Goal: Information Seeking & Learning: Learn about a topic

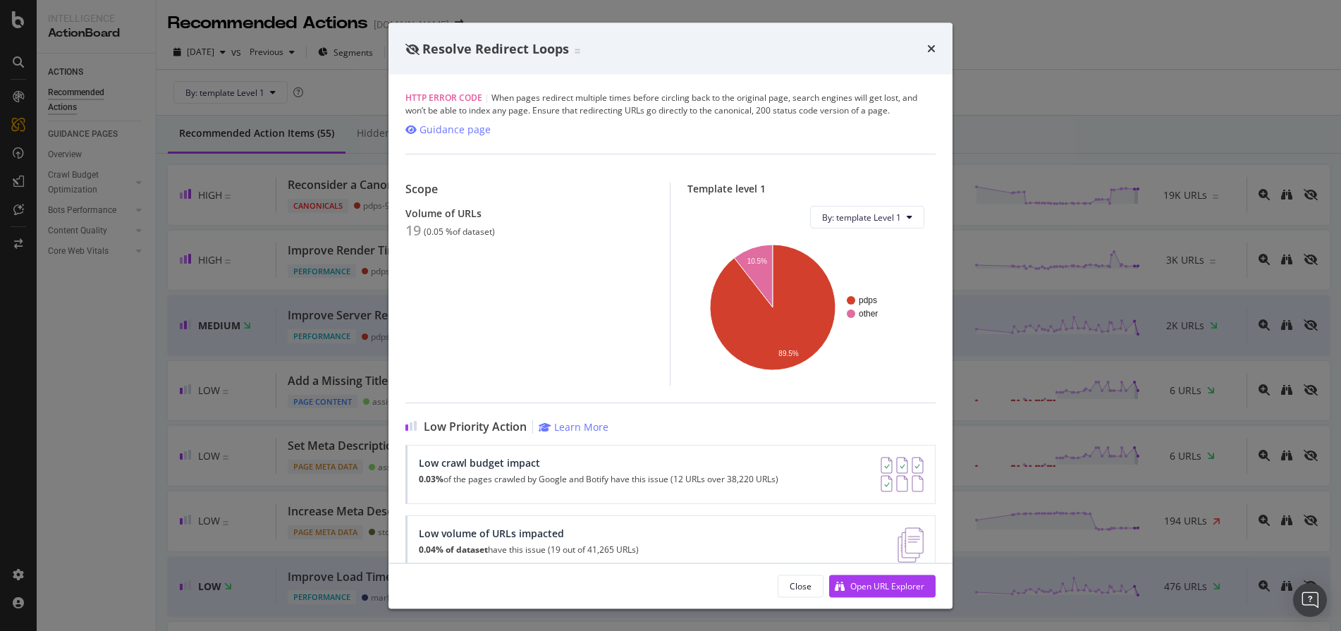
scroll to position [2588, 0]
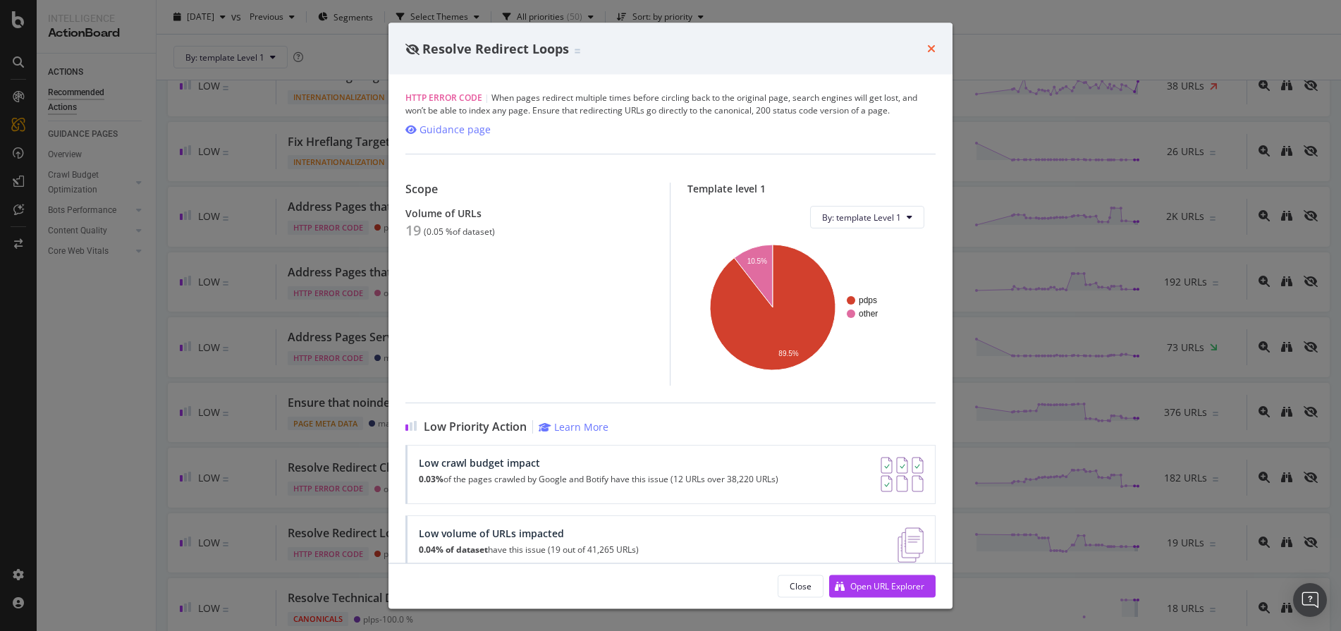
click at [929, 51] on icon "times" at bounding box center [931, 48] width 8 height 11
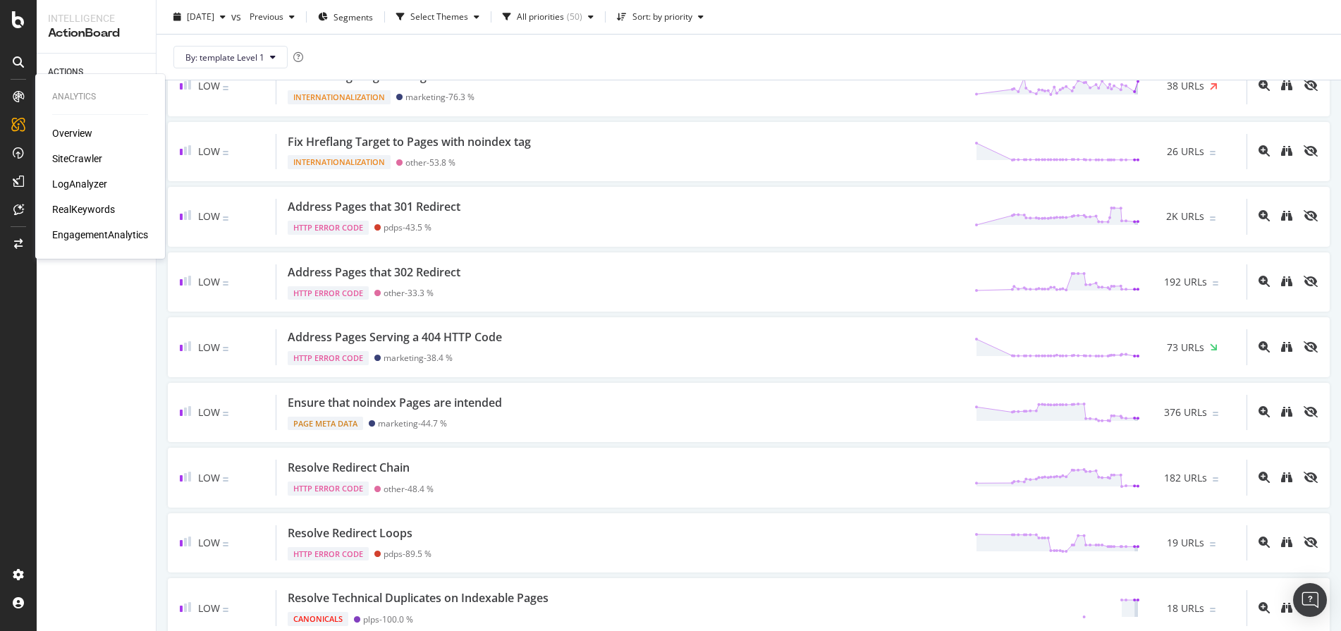
click at [89, 176] on div "Overview SiteCrawler LogAnalyzer RealKeywords EngagementAnalytics" at bounding box center [100, 184] width 96 height 116
click at [92, 180] on div "LogAnalyzer" at bounding box center [79, 184] width 55 height 14
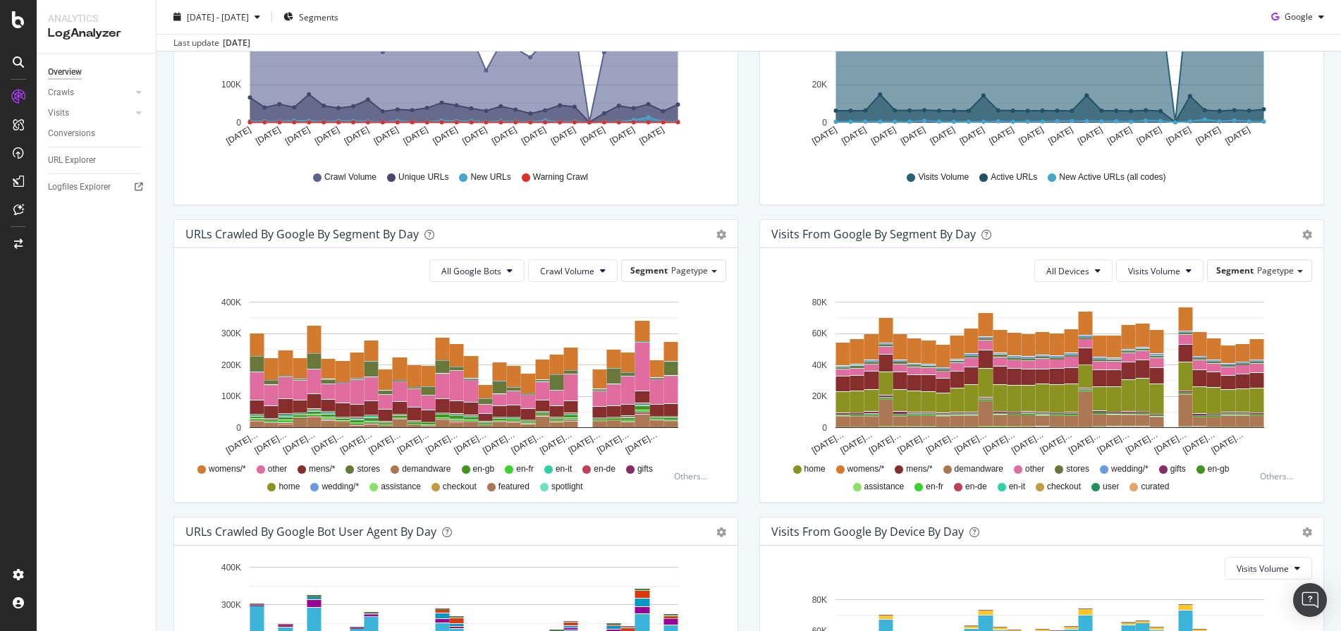
scroll to position [316, 0]
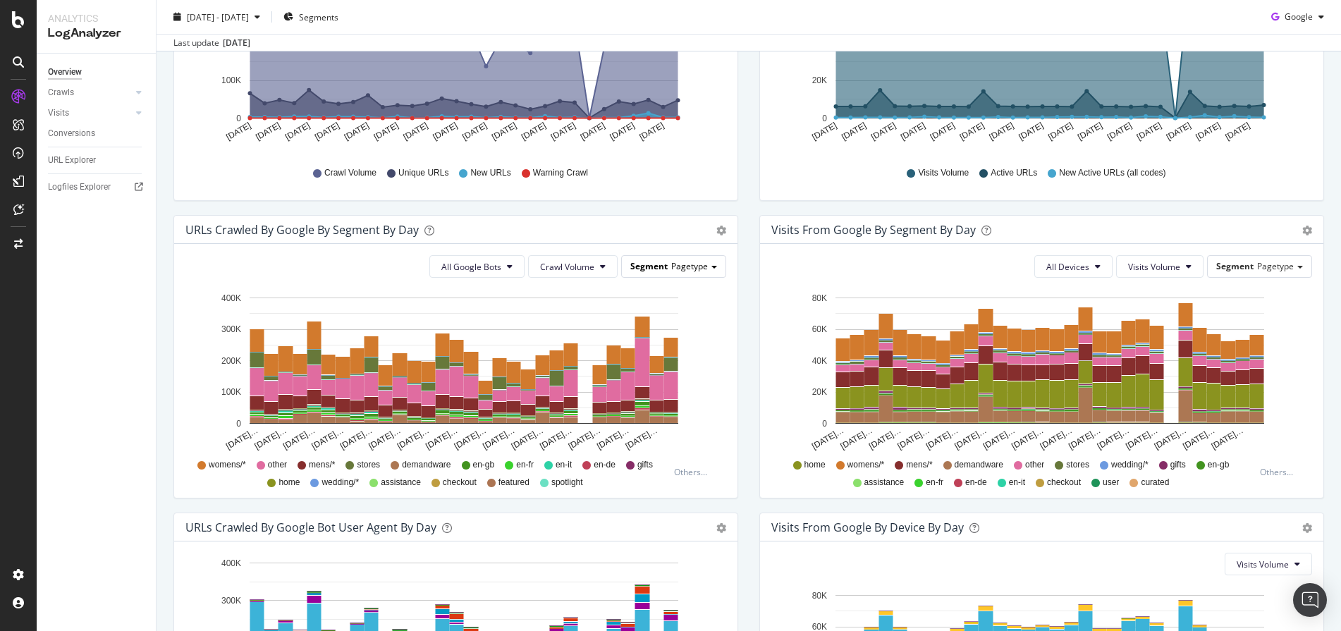
click at [704, 269] on div "Segment Pagetype" at bounding box center [674, 266] width 104 height 20
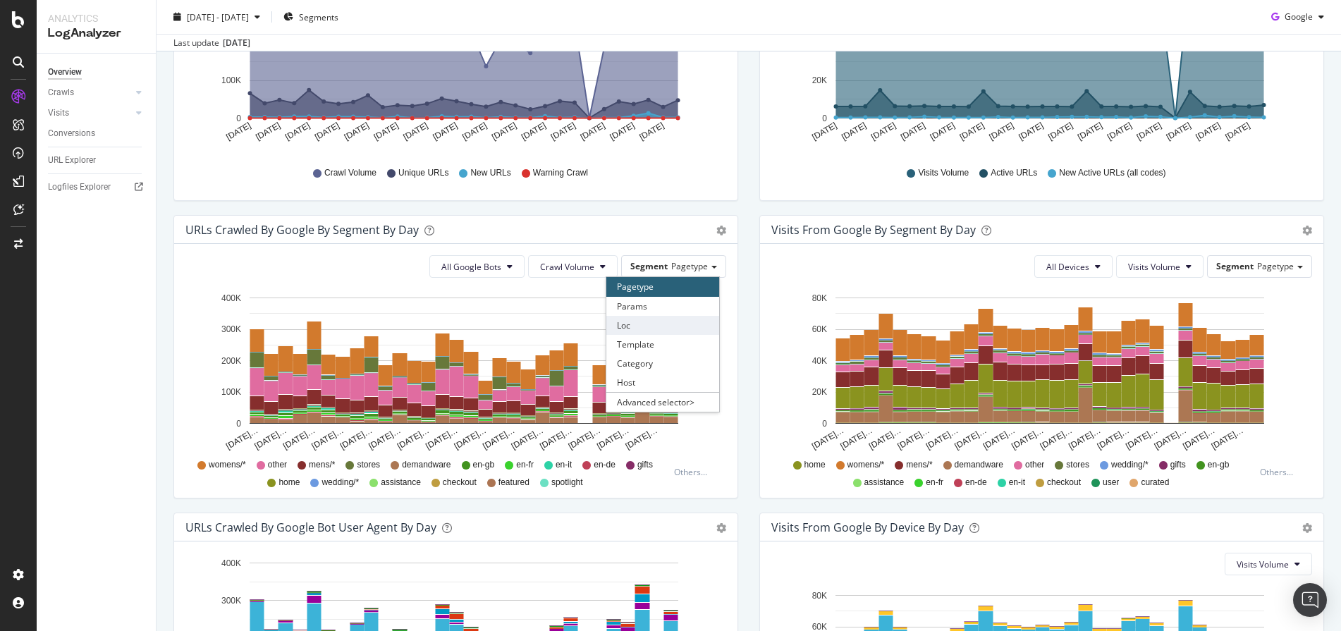
click at [673, 321] on div "Loc" at bounding box center [662, 325] width 113 height 19
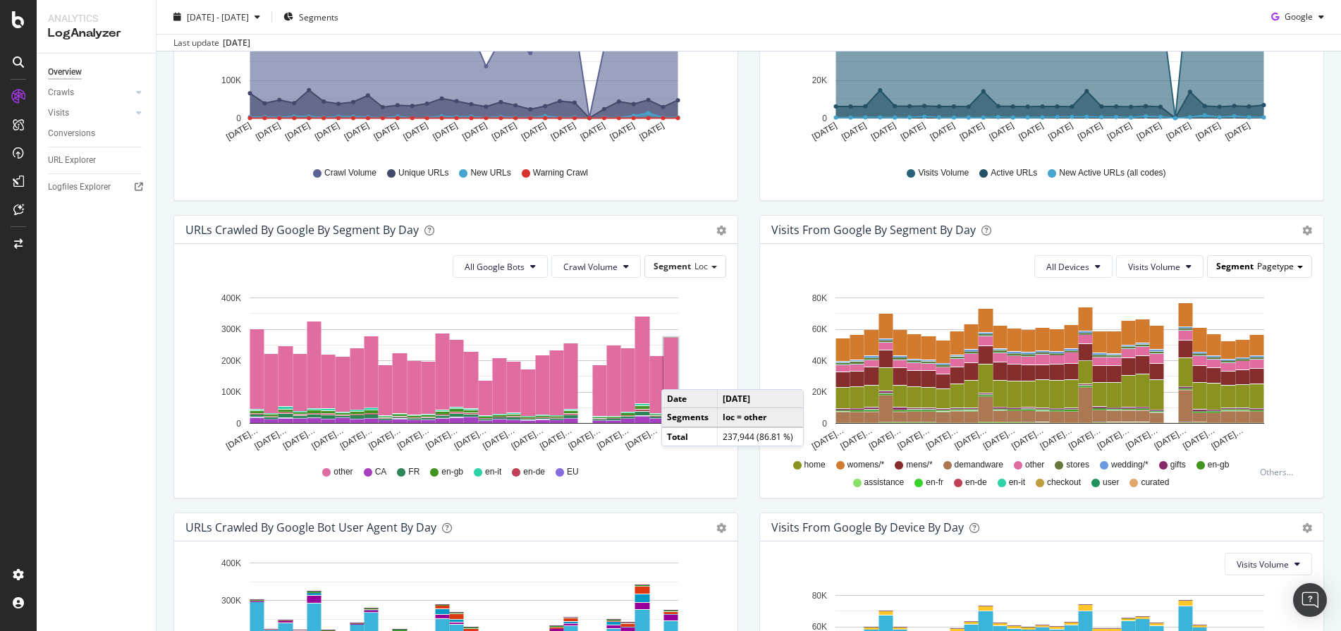
click at [1261, 265] on span "Pagetype" at bounding box center [1275, 266] width 37 height 12
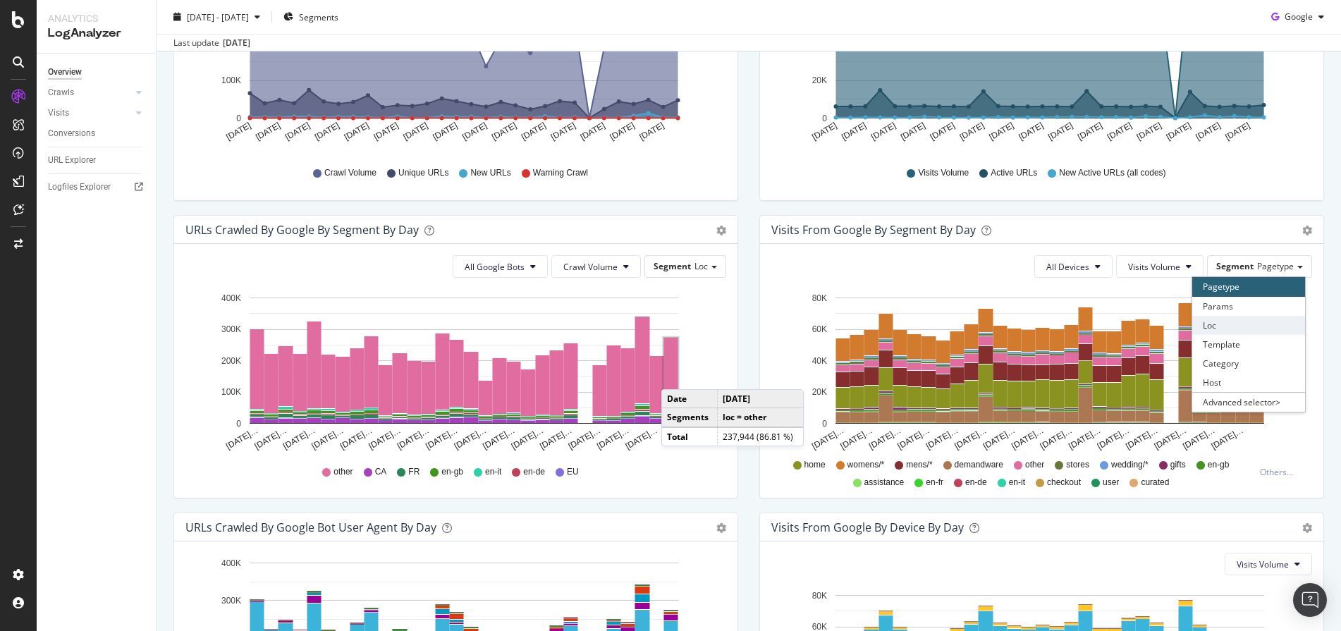
click at [1229, 331] on div "Loc" at bounding box center [1248, 325] width 113 height 19
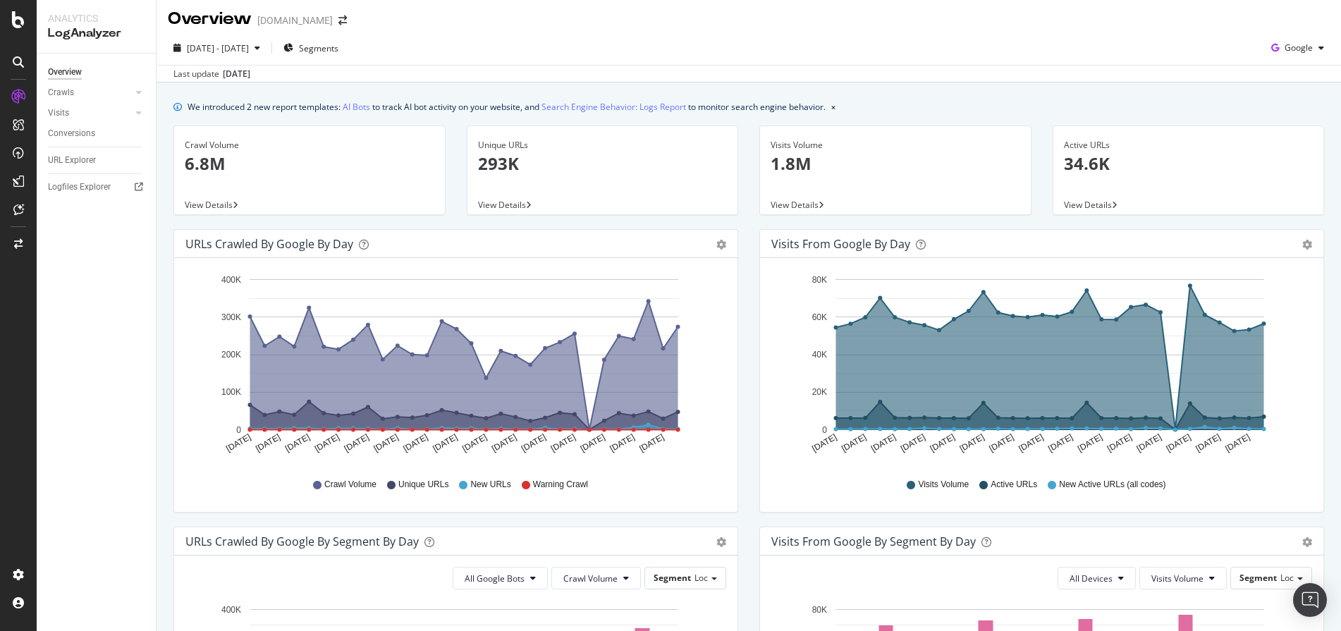
scroll to position [0, 0]
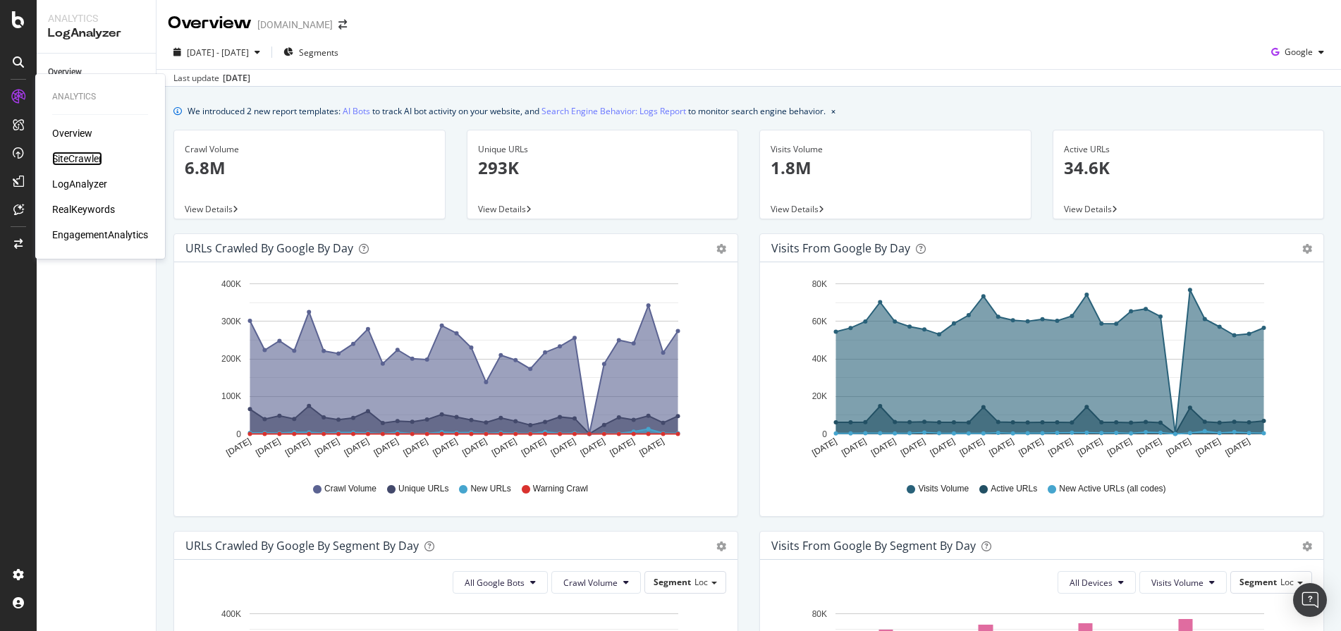
click at [81, 153] on div "SiteCrawler" at bounding box center [77, 159] width 50 height 14
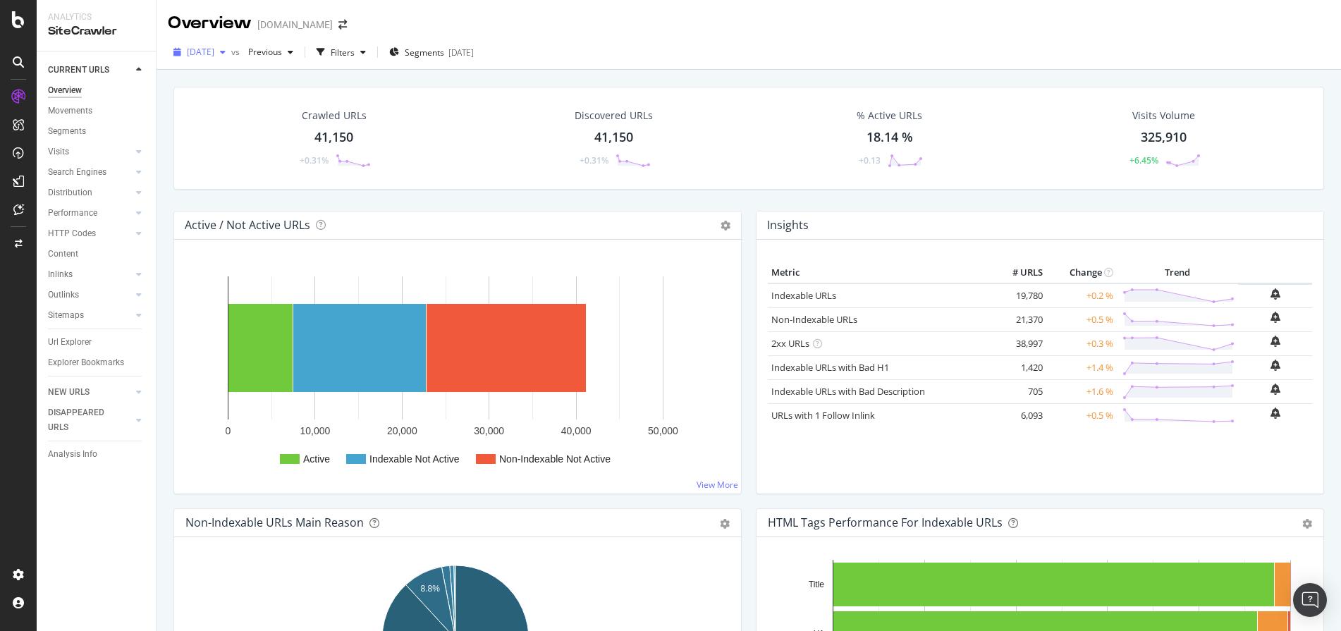
click at [226, 54] on icon "button" at bounding box center [223, 52] width 6 height 8
click at [612, 59] on div "[DATE] vs Previous Filters Segments [DATE]" at bounding box center [749, 55] width 1184 height 28
click at [231, 59] on div "[DATE]" at bounding box center [199, 52] width 63 height 21
click at [231, 52] on div "button" at bounding box center [222, 52] width 17 height 8
click at [672, 51] on div "[DATE] vs Previous Filters Segments [DATE]" at bounding box center [749, 55] width 1184 height 28
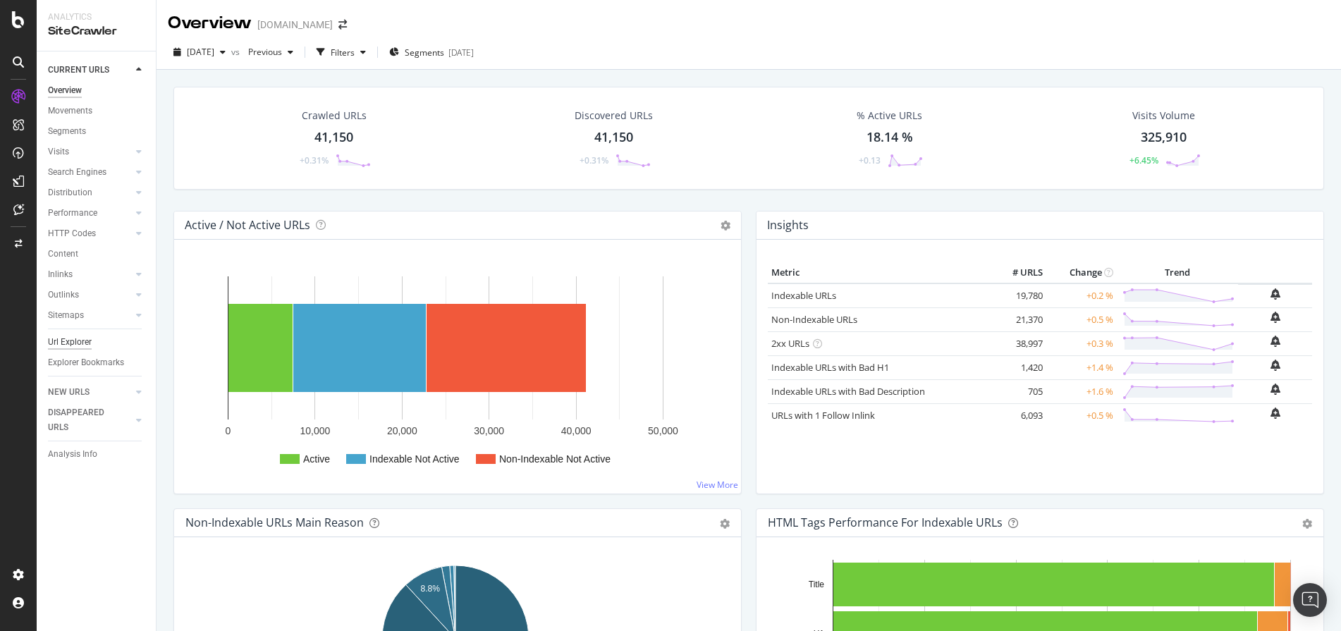
click at [87, 336] on div "Url Explorer" at bounding box center [70, 342] width 44 height 15
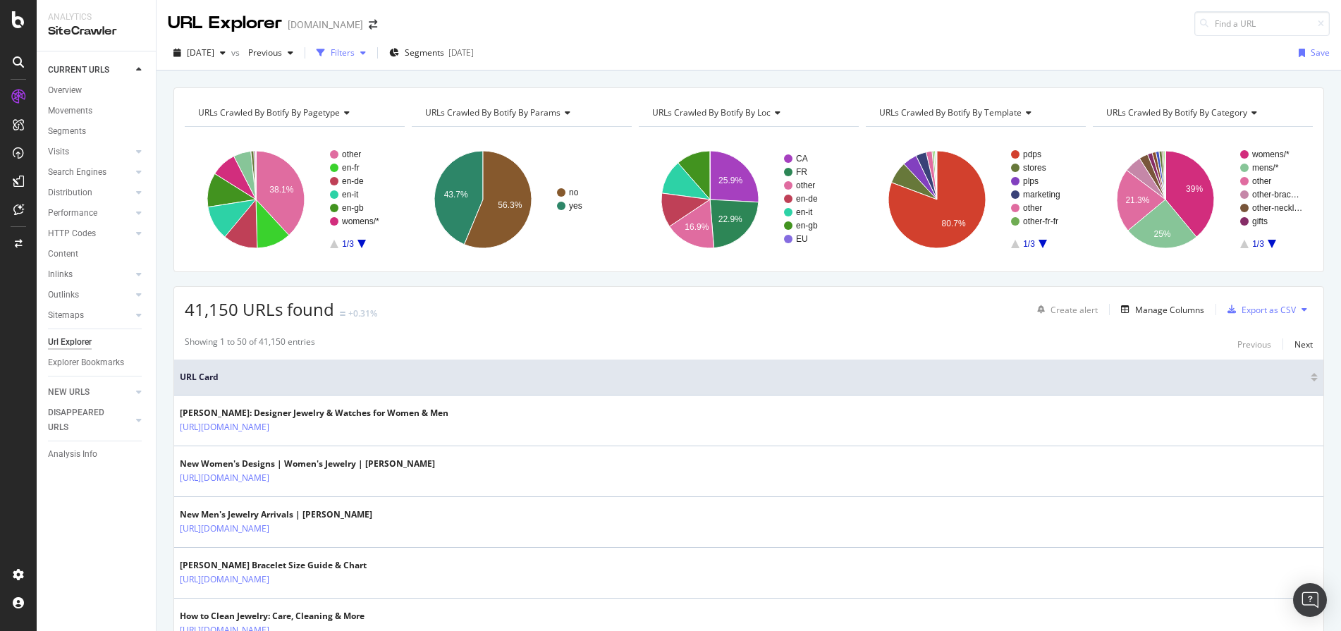
click at [355, 49] on div "Filters" at bounding box center [343, 53] width 24 height 12
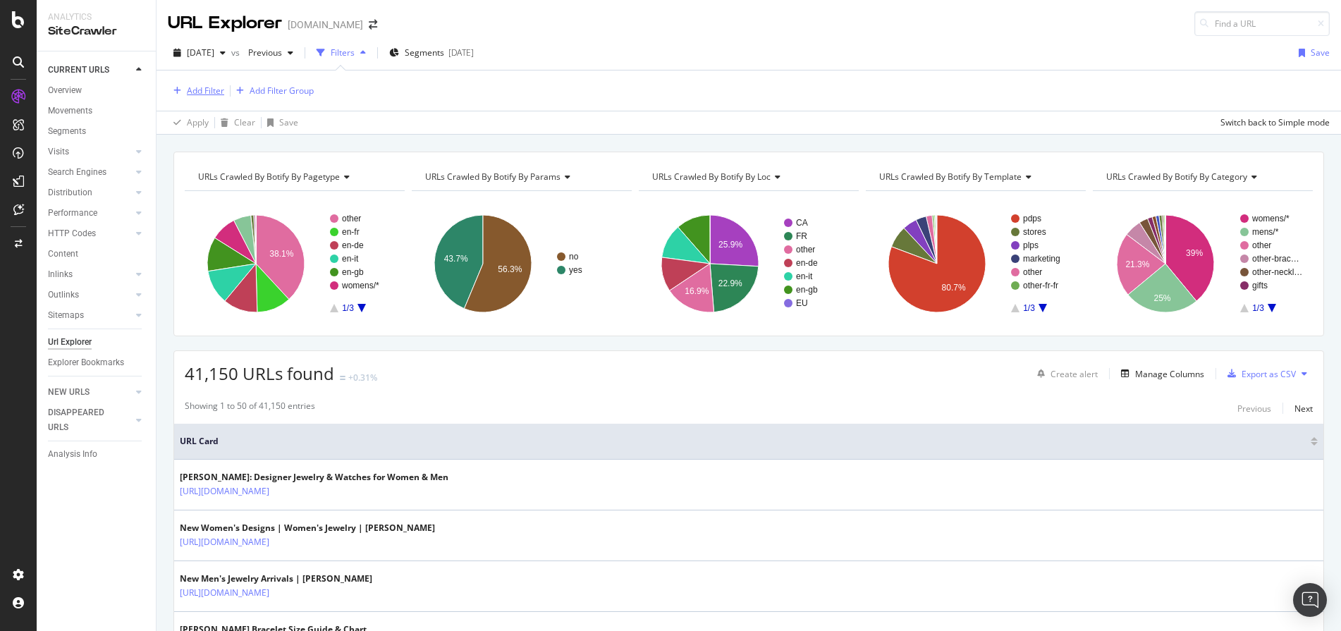
click at [188, 94] on div "Add Filter" at bounding box center [205, 91] width 37 height 12
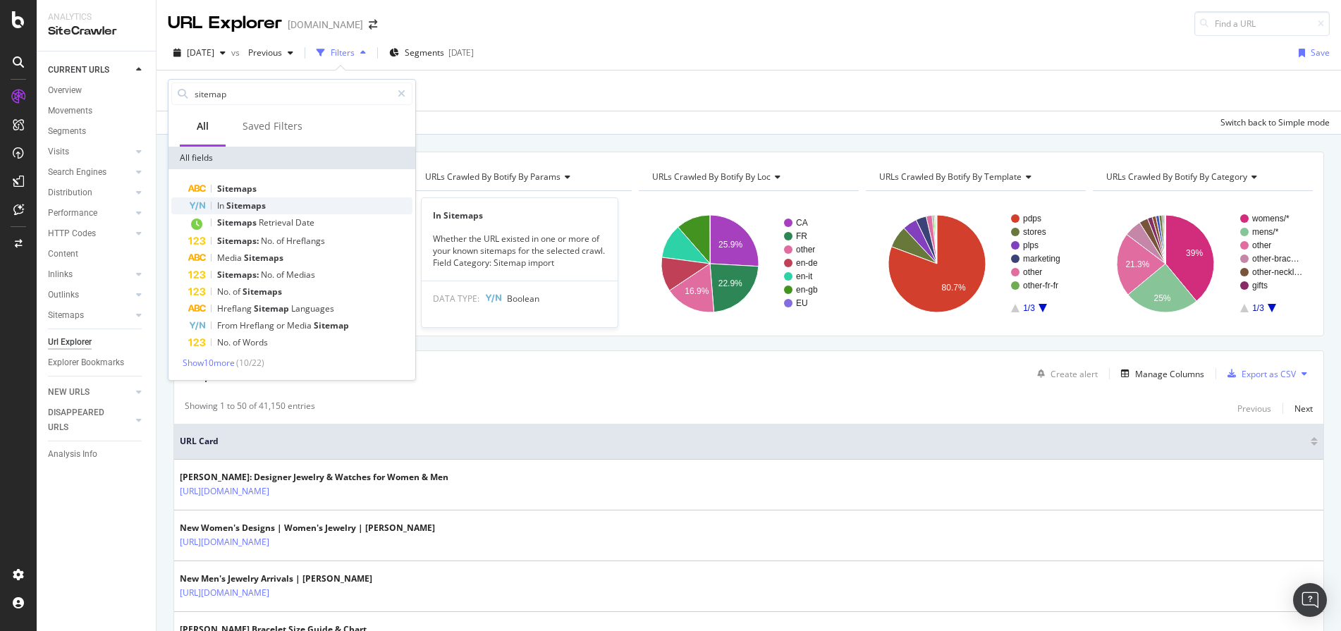
type input "sitemap"
click at [276, 203] on div "In Sitemaps" at bounding box center [300, 205] width 224 height 17
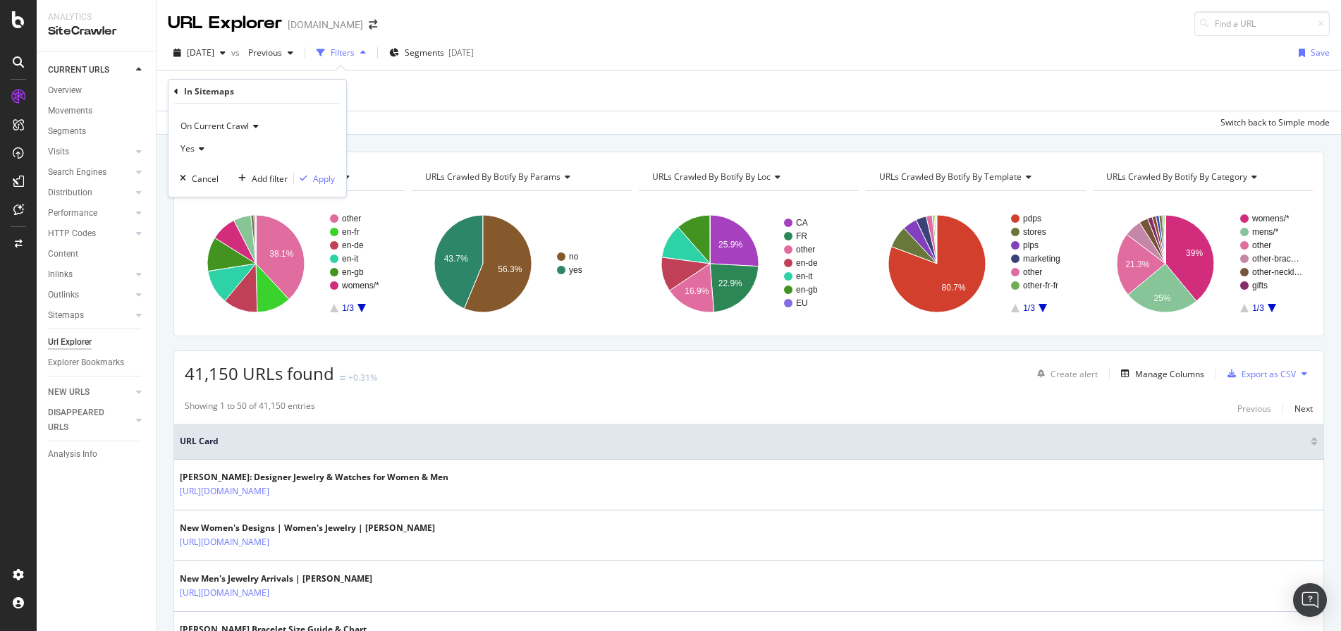
click at [200, 149] on icon at bounding box center [200, 149] width 10 height 8
click at [297, 135] on div "On Current Crawl" at bounding box center [257, 126] width 155 height 23
click at [345, 87] on div "In Sitemaps On Current Crawl On Current Crawl On Compared Crawl Diff Between Cr…" at bounding box center [258, 138] width 178 height 117
click at [327, 180] on div "Apply" at bounding box center [324, 179] width 22 height 12
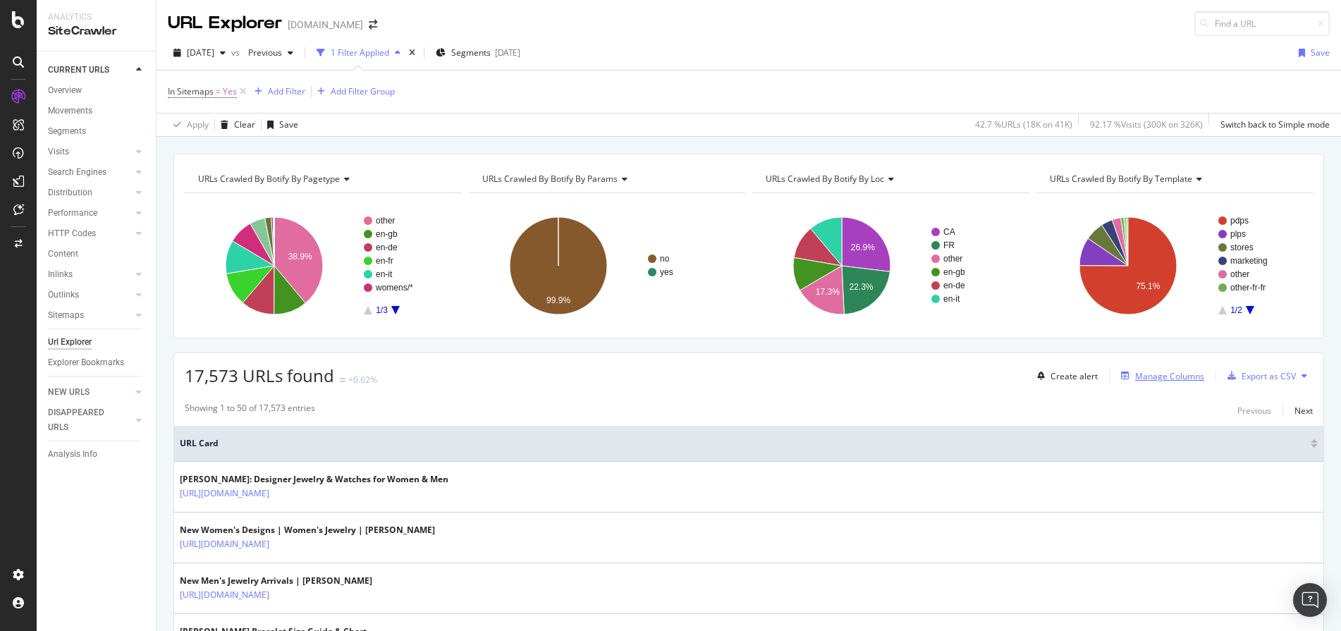
click at [1170, 375] on div "Manage Columns" at bounding box center [1169, 376] width 69 height 12
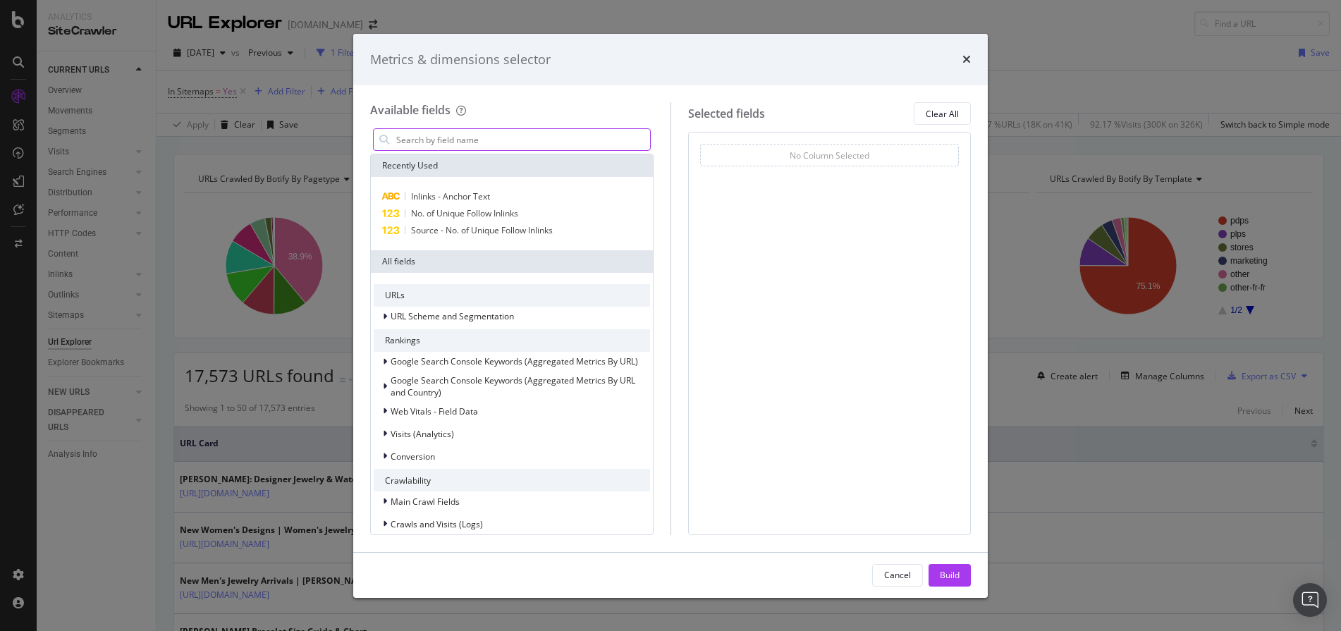
click at [416, 147] on input "modal" at bounding box center [522, 139] width 255 height 21
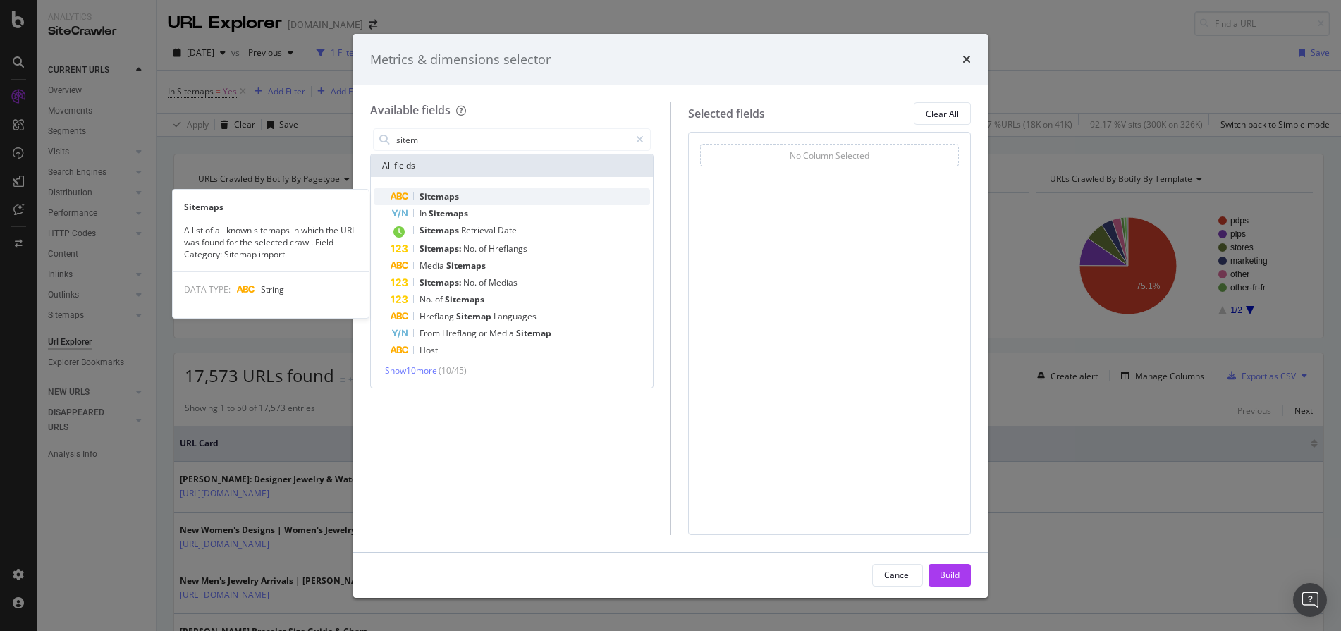
type input "sitem"
click at [446, 190] on div "Sitemaps" at bounding box center [520, 196] width 259 height 17
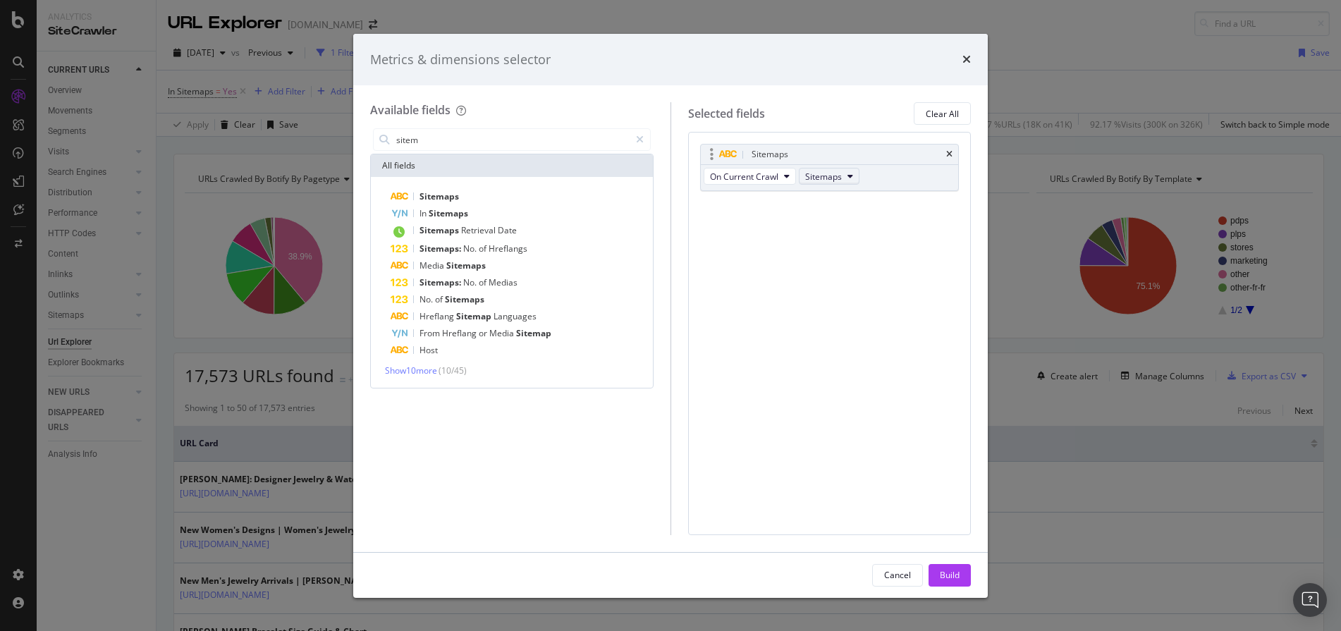
click at [839, 180] on span "Sitemaps" at bounding box center [823, 177] width 37 height 12
click at [891, 129] on div "Selected fields Clear All Sitemaps On Current Crawl Sitemaps You can use this f…" at bounding box center [820, 318] width 301 height 432
click at [936, 572] on button "Build" at bounding box center [950, 575] width 42 height 23
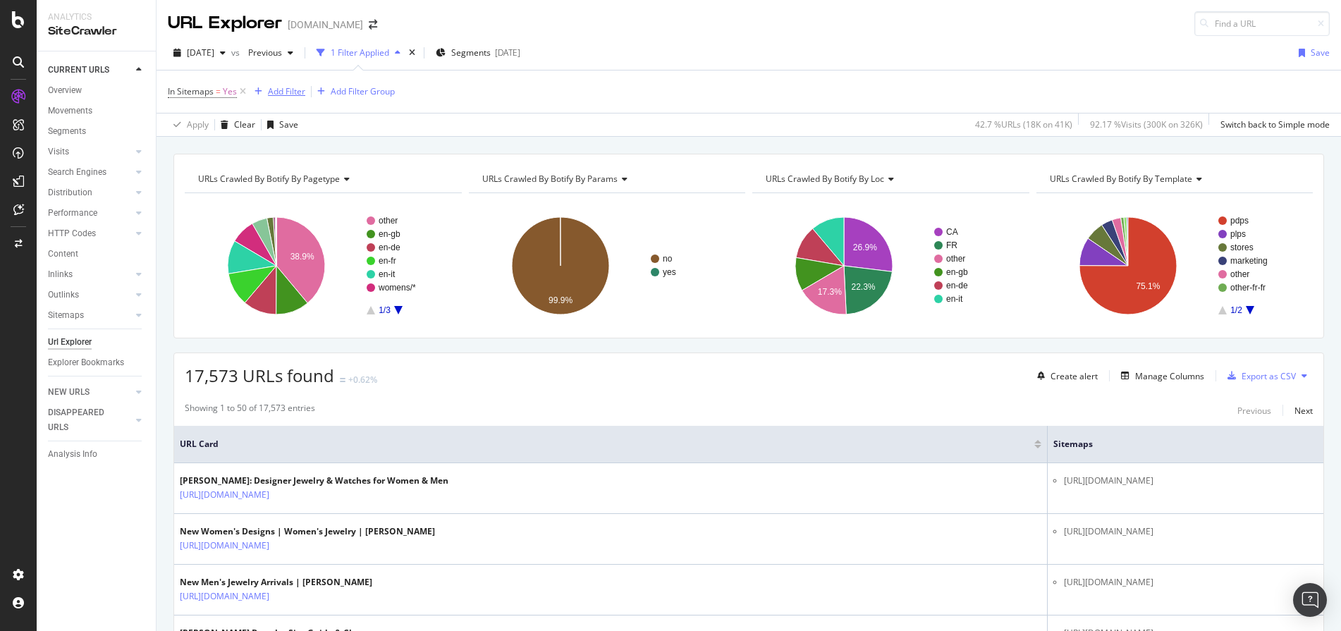
click at [283, 92] on div "Add Filter" at bounding box center [286, 91] width 37 height 12
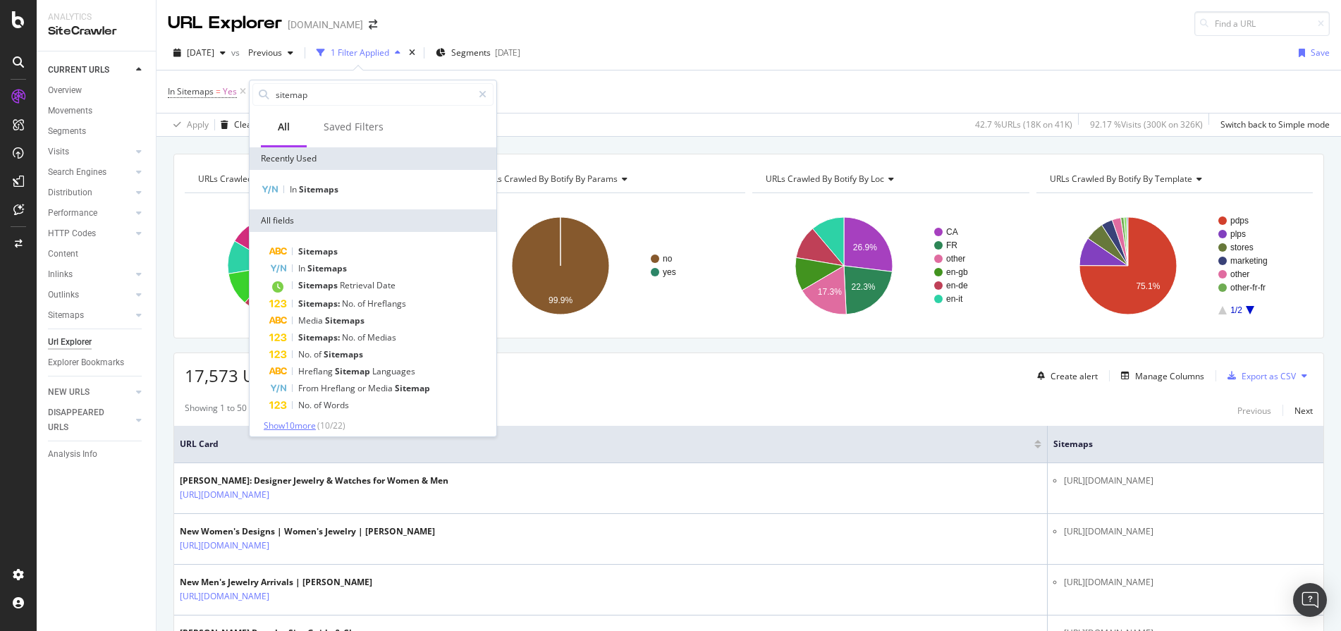
click at [295, 424] on span "Show 10 more" at bounding box center [290, 425] width 52 height 12
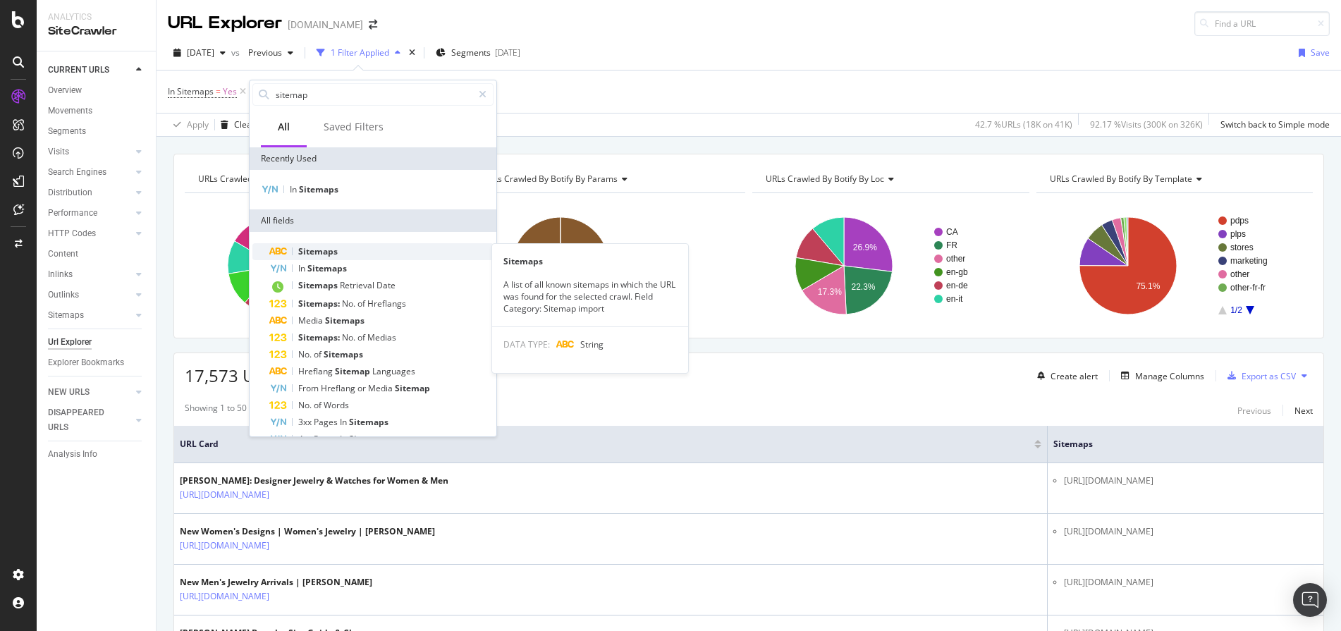
click at [350, 255] on div "Sitemaps" at bounding box center [381, 251] width 224 height 17
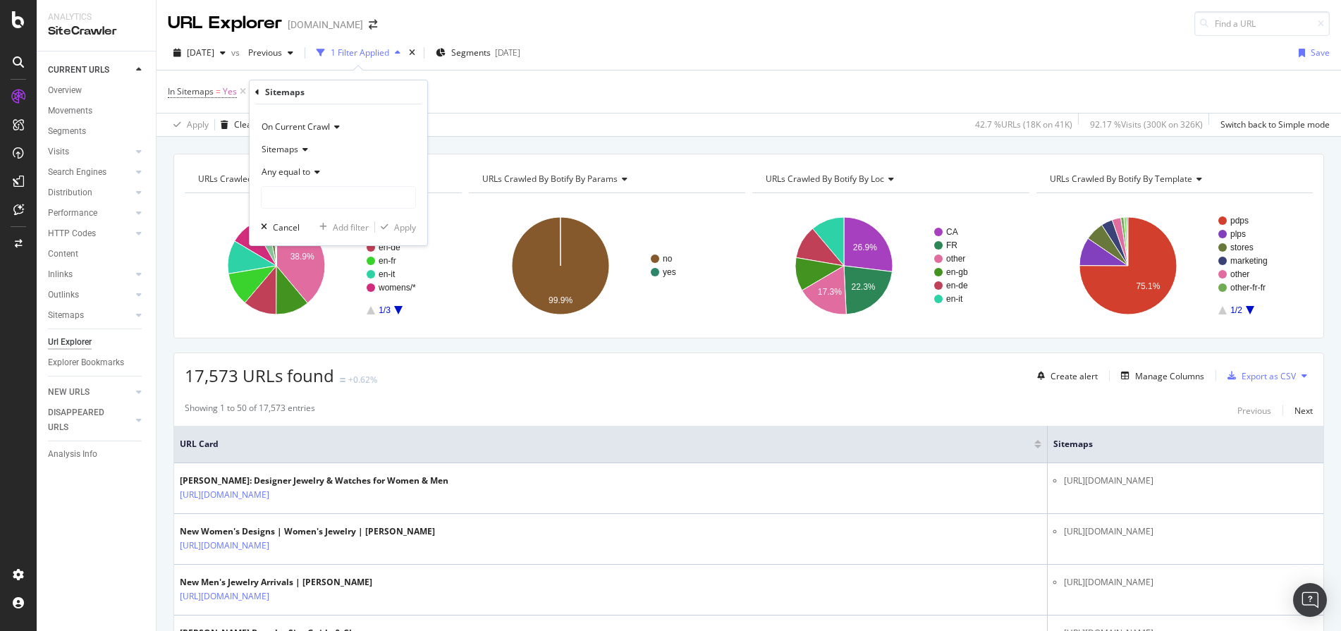
click at [319, 173] on icon at bounding box center [315, 172] width 10 height 8
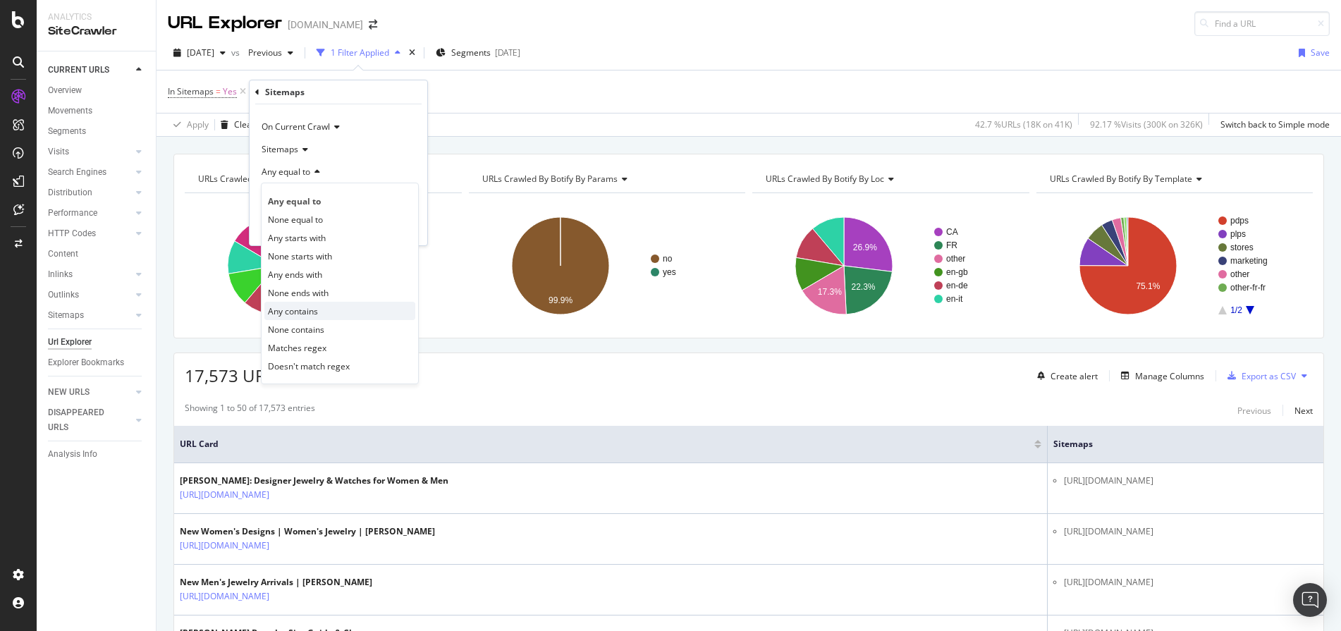
click at [343, 311] on div "Any contains" at bounding box center [339, 311] width 151 height 18
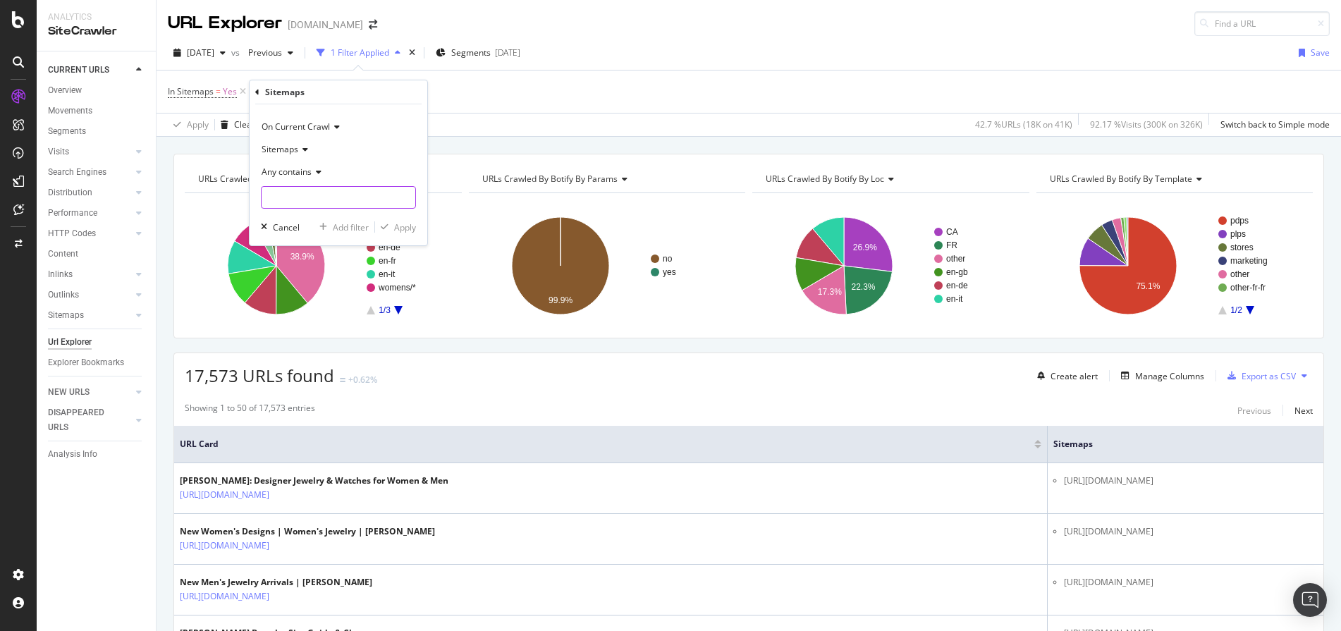
click at [329, 195] on input "text" at bounding box center [339, 197] width 154 height 23
type input "filter"
click at [304, 148] on icon at bounding box center [303, 149] width 10 height 8
click at [355, 140] on div "Sitemaps" at bounding box center [338, 149] width 155 height 23
click at [408, 228] on div "Apply" at bounding box center [405, 227] width 22 height 12
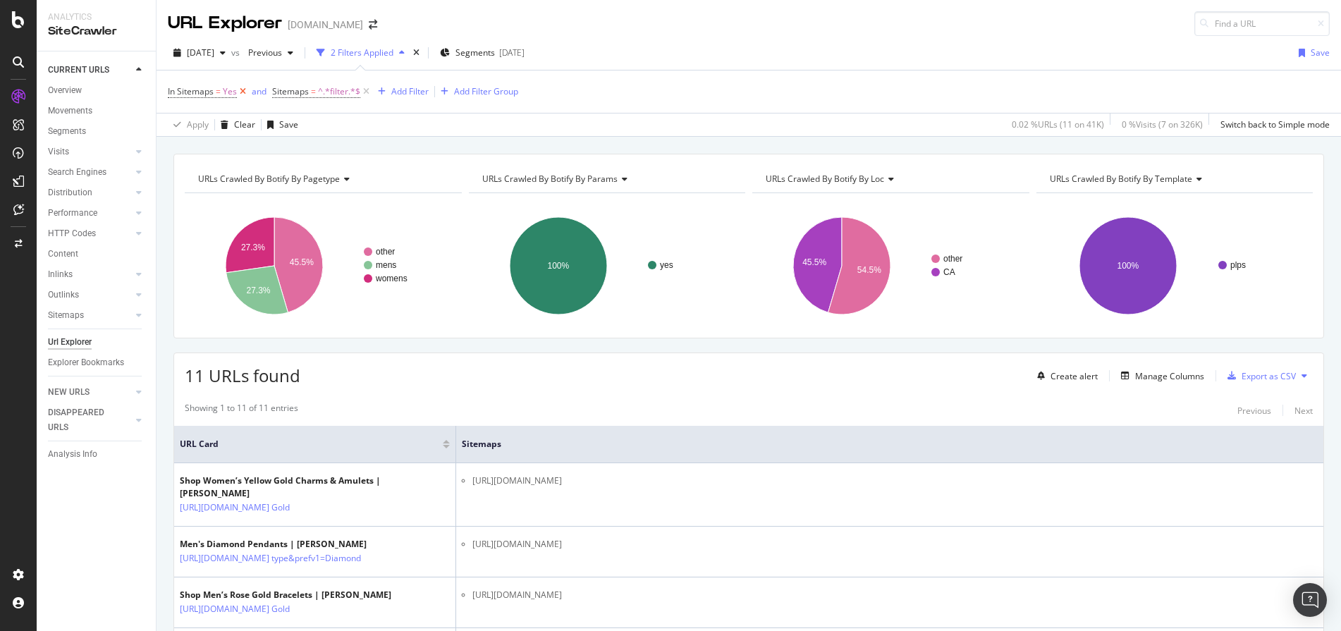
click at [240, 92] on icon at bounding box center [243, 92] width 12 height 14
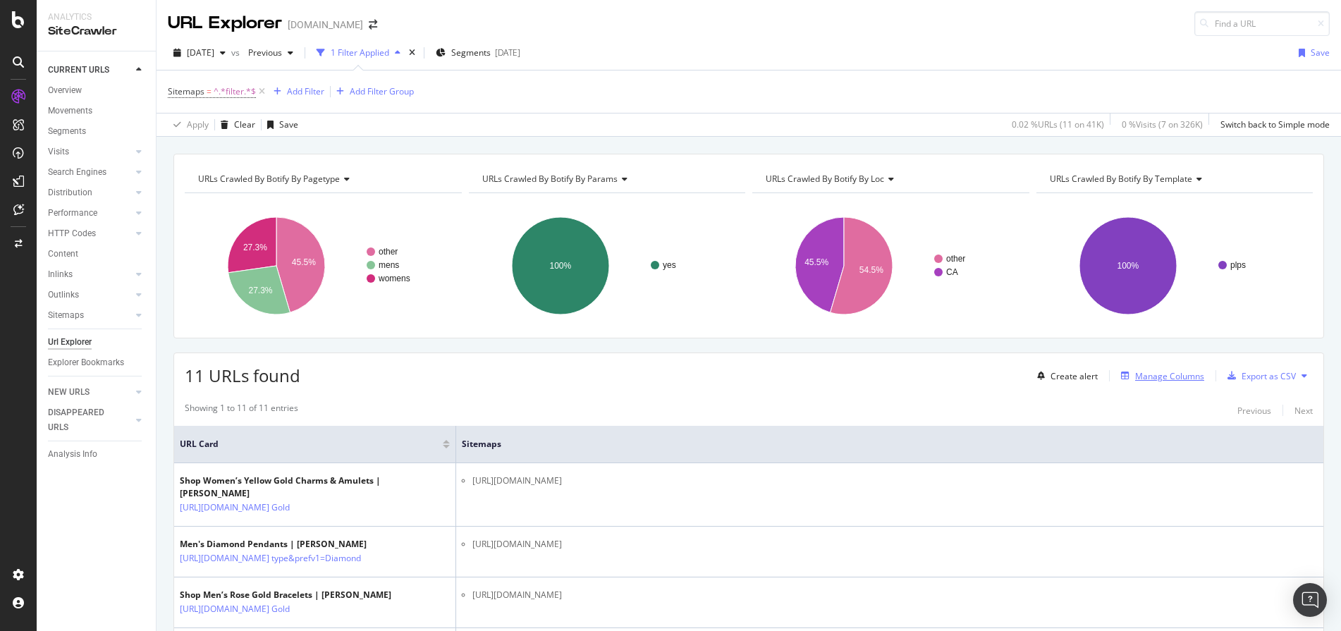
click at [1140, 370] on div "Manage Columns" at bounding box center [1169, 376] width 69 height 12
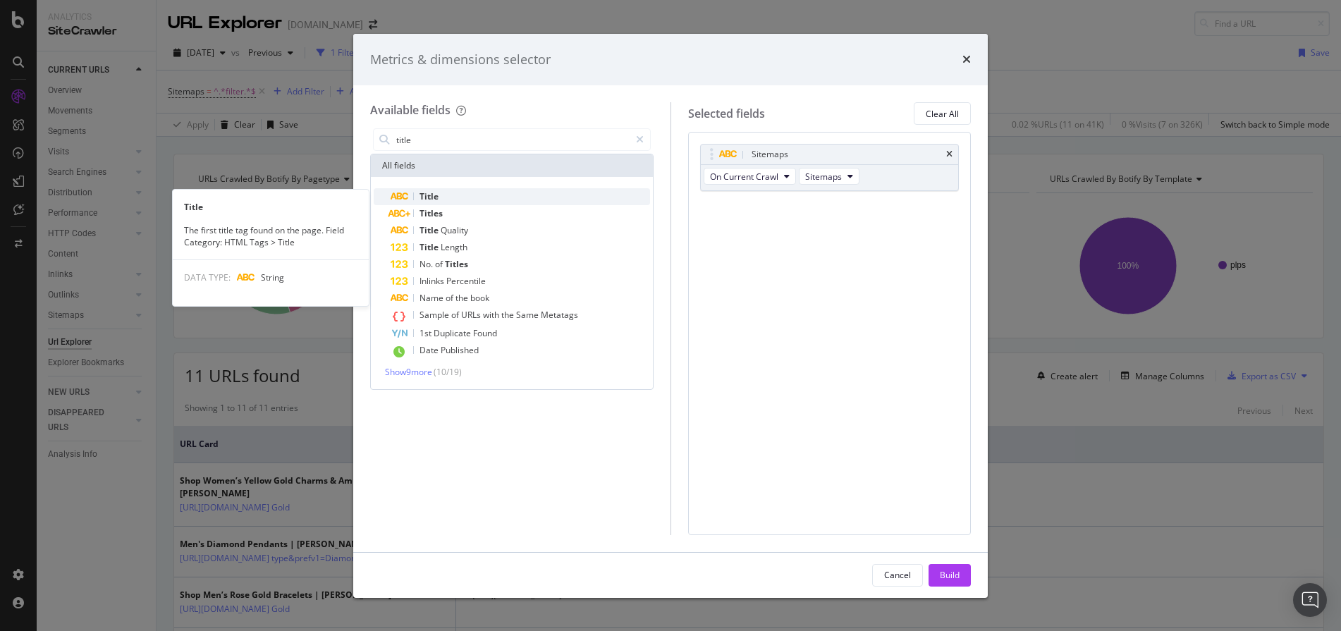
click at [479, 200] on div "Title" at bounding box center [520, 196] width 259 height 17
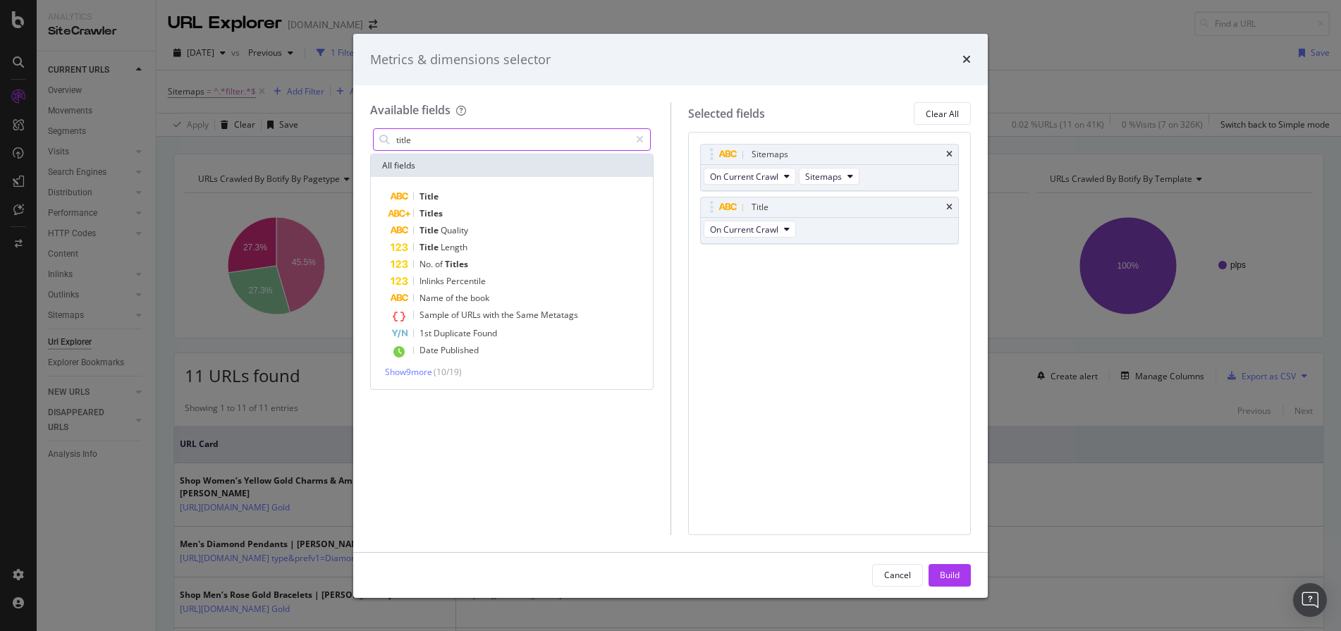
click at [498, 135] on input "title" at bounding box center [512, 139] width 235 height 21
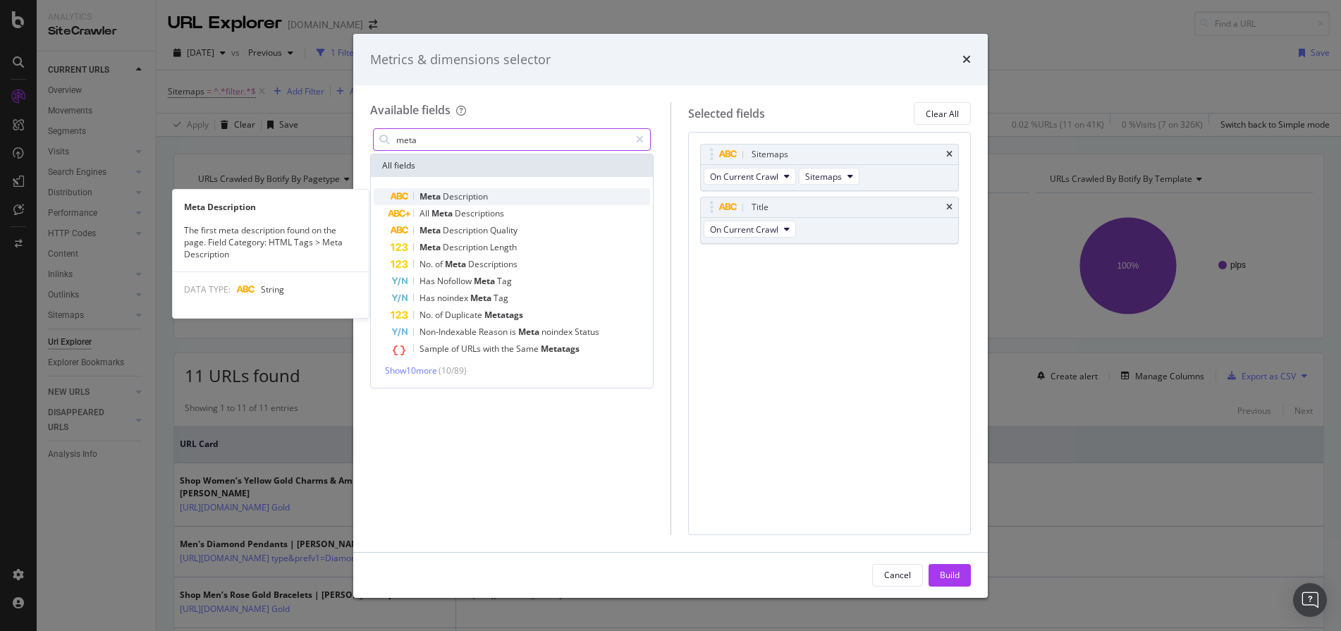
type input "meta"
click at [474, 202] on span "Description" at bounding box center [465, 196] width 45 height 12
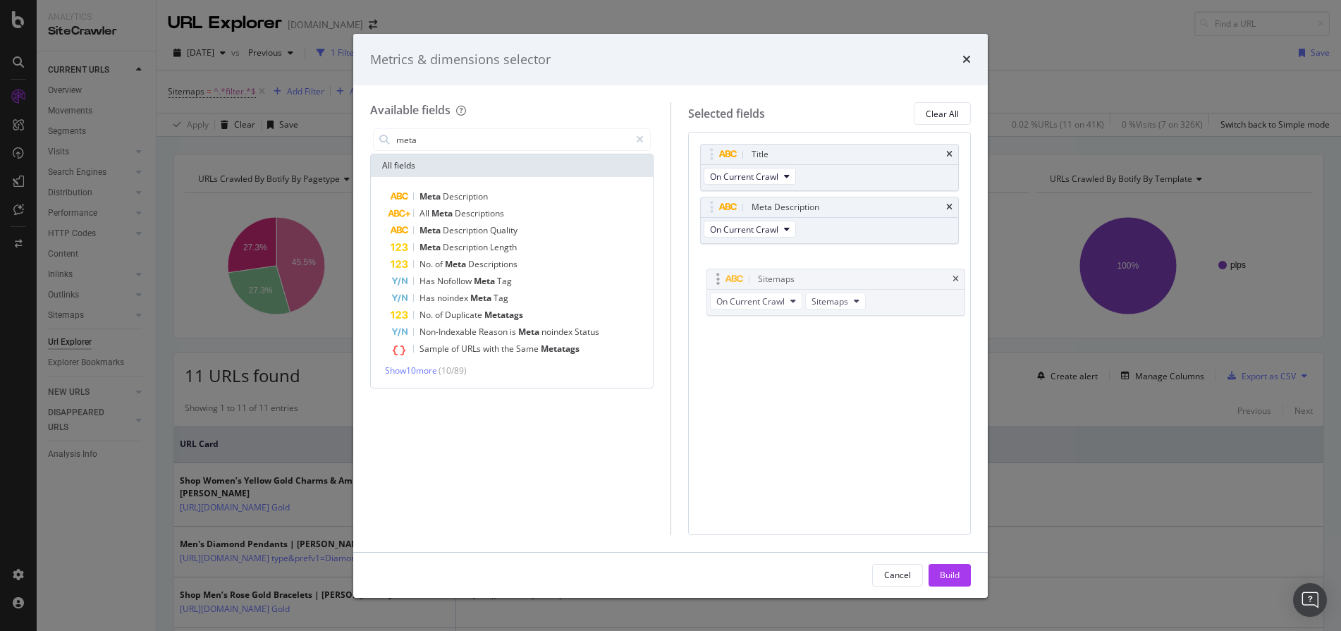
drag, startPoint x: 872, startPoint y: 152, endPoint x: 878, endPoint y: 283, distance: 131.3
click at [940, 575] on div "Build" at bounding box center [950, 575] width 20 height 12
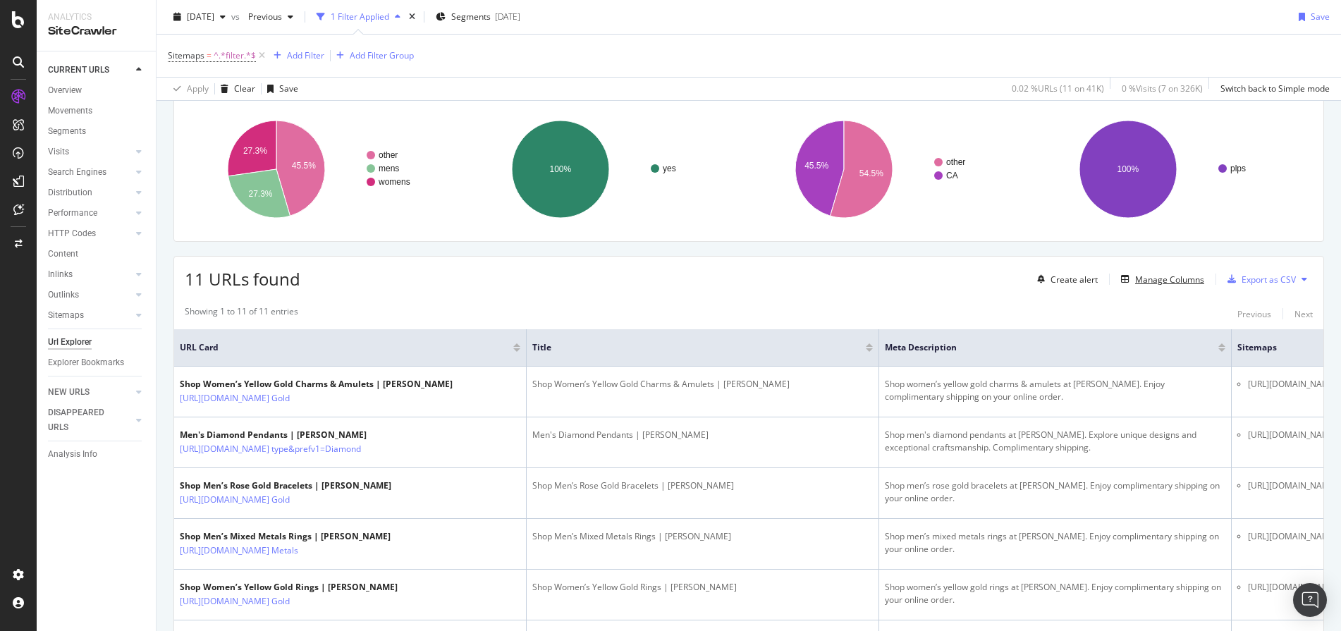
scroll to position [26, 0]
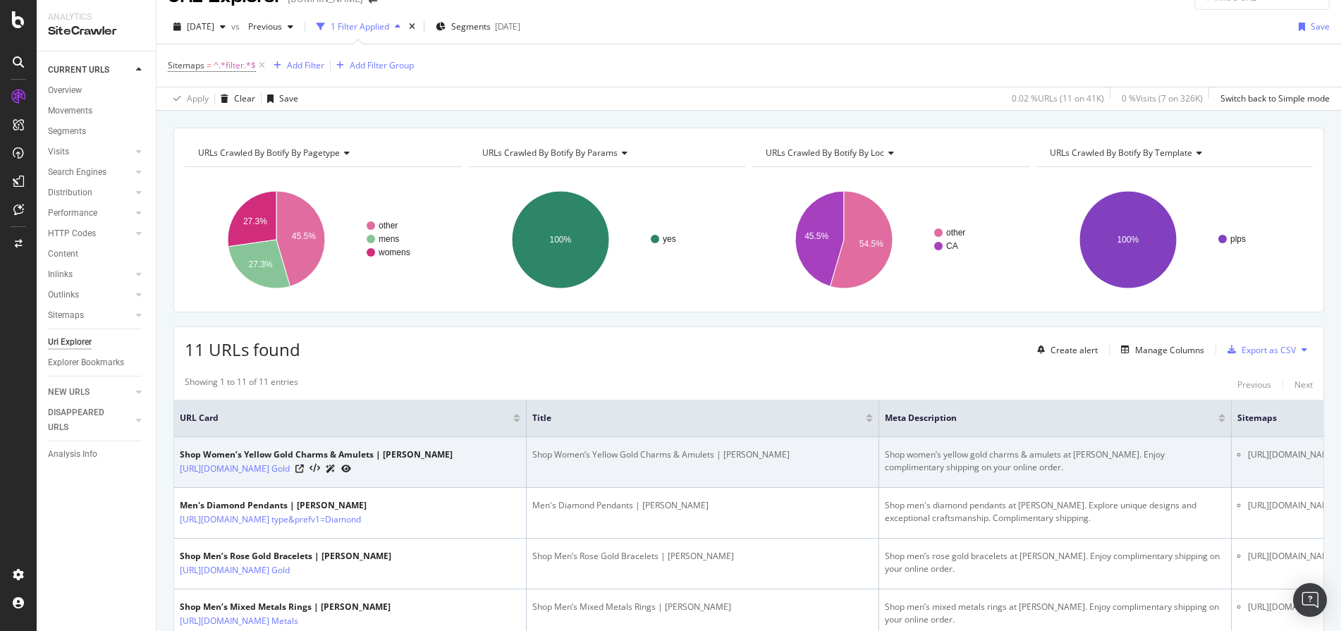
click at [1260, 451] on li "[URL][DOMAIN_NAME]" at bounding box center [1293, 454] width 90 height 13
copy tbody "[URL][DOMAIN_NAME]"
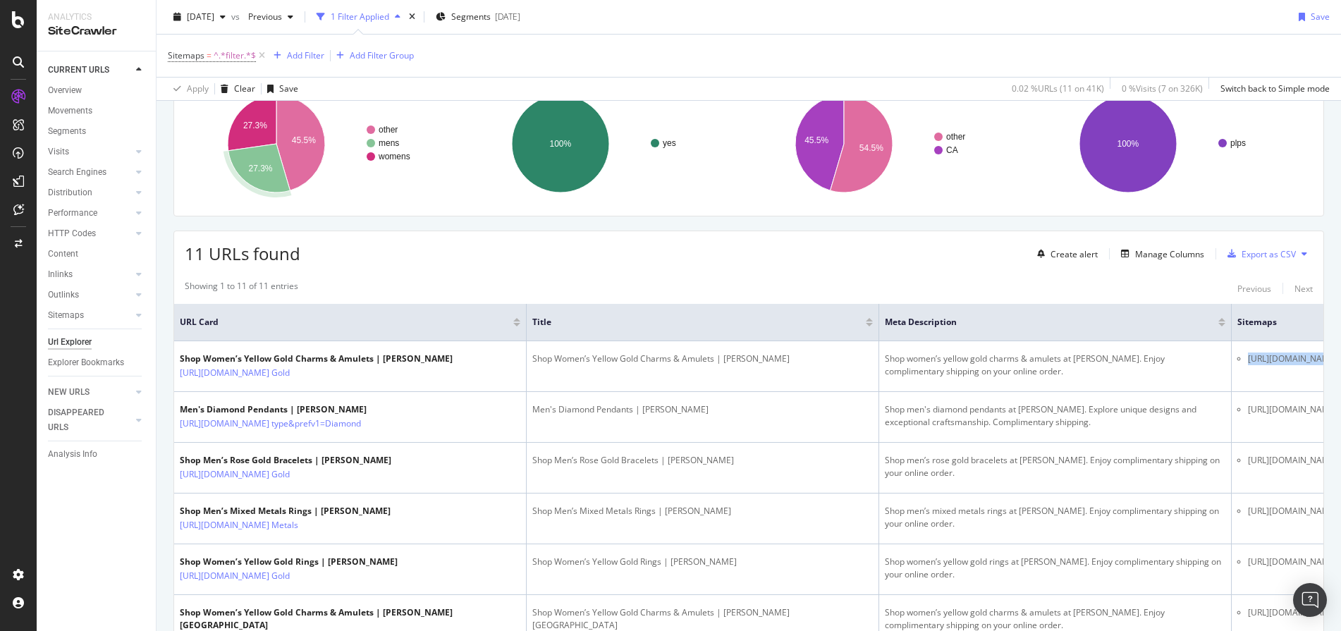
scroll to position [0, 0]
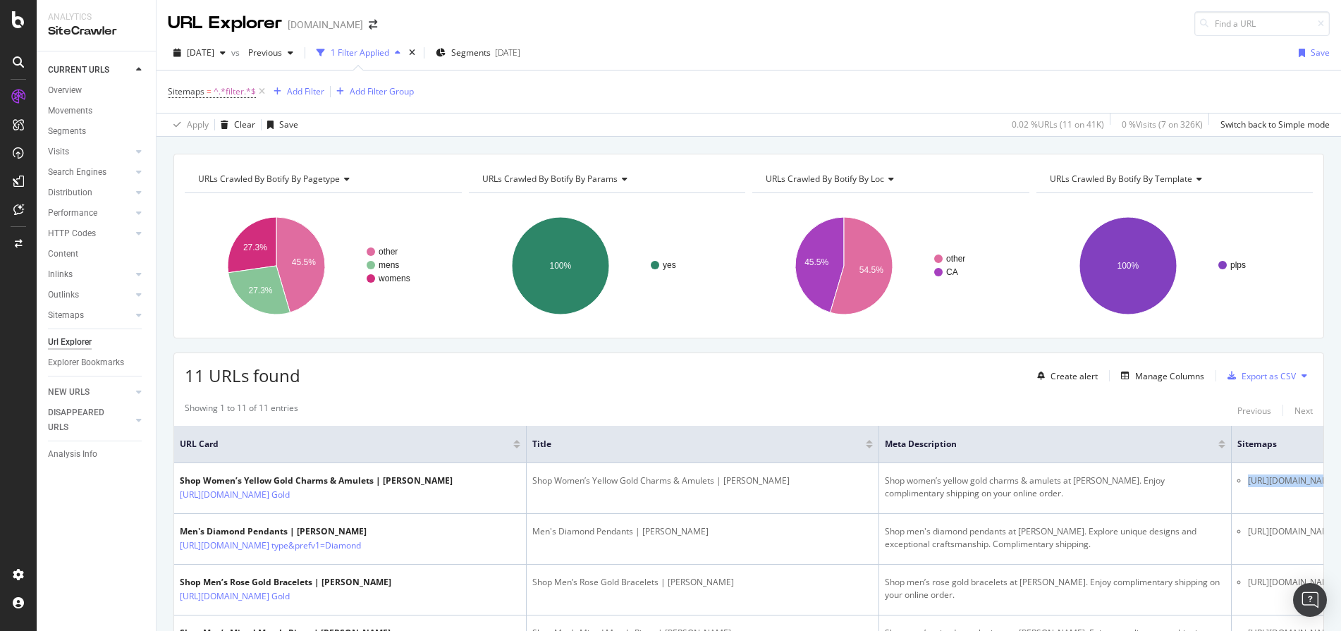
drag, startPoint x: 56, startPoint y: 147, endPoint x: 220, endPoint y: 282, distance: 211.9
click at [56, 147] on div "Visits" at bounding box center [58, 152] width 21 height 15
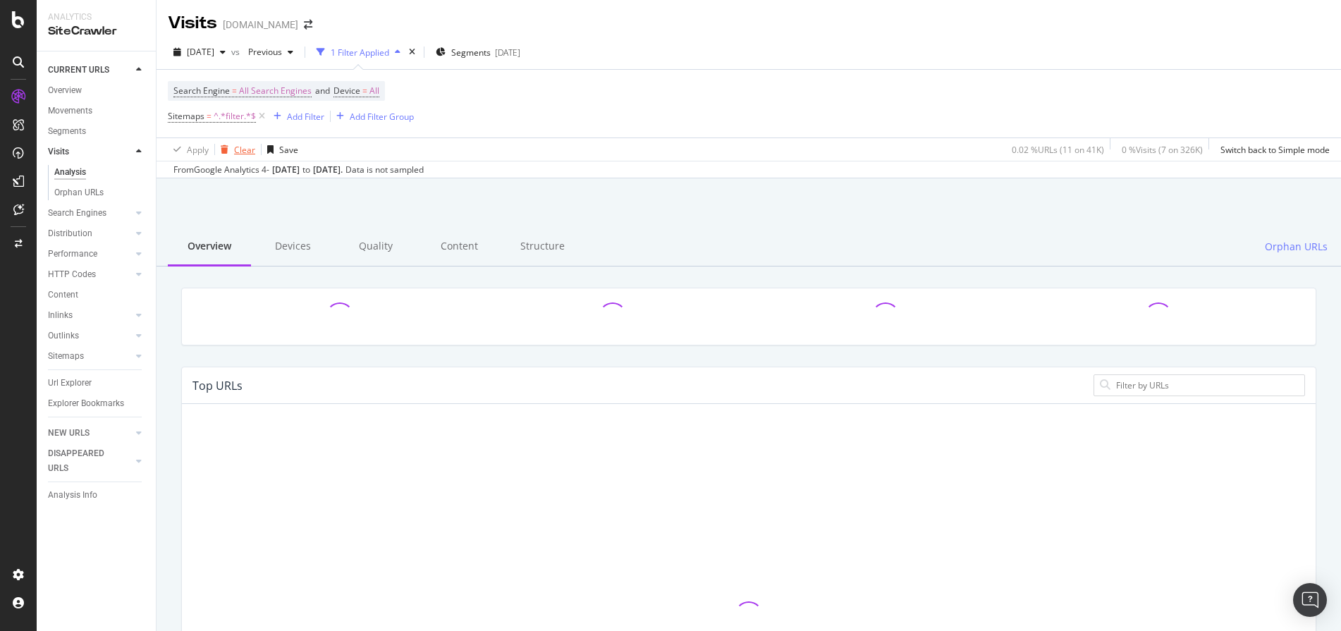
click at [244, 152] on div "Clear" at bounding box center [244, 150] width 21 height 12
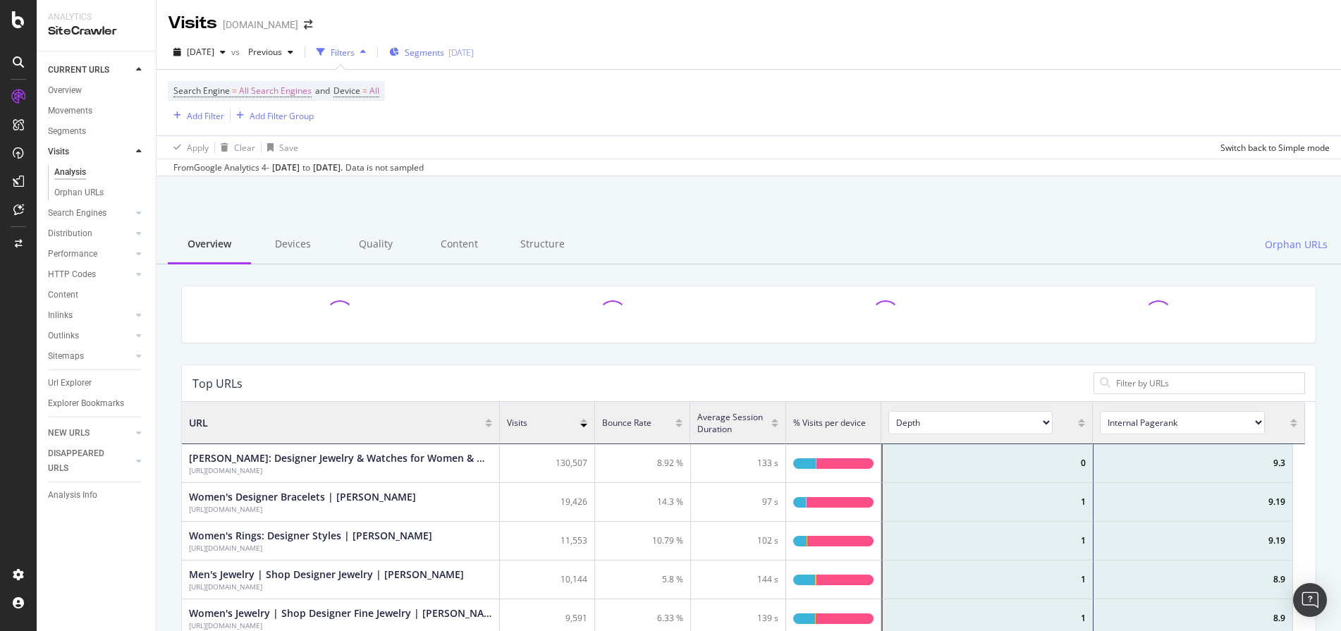
click at [444, 50] on span "Segments" at bounding box center [424, 53] width 39 height 12
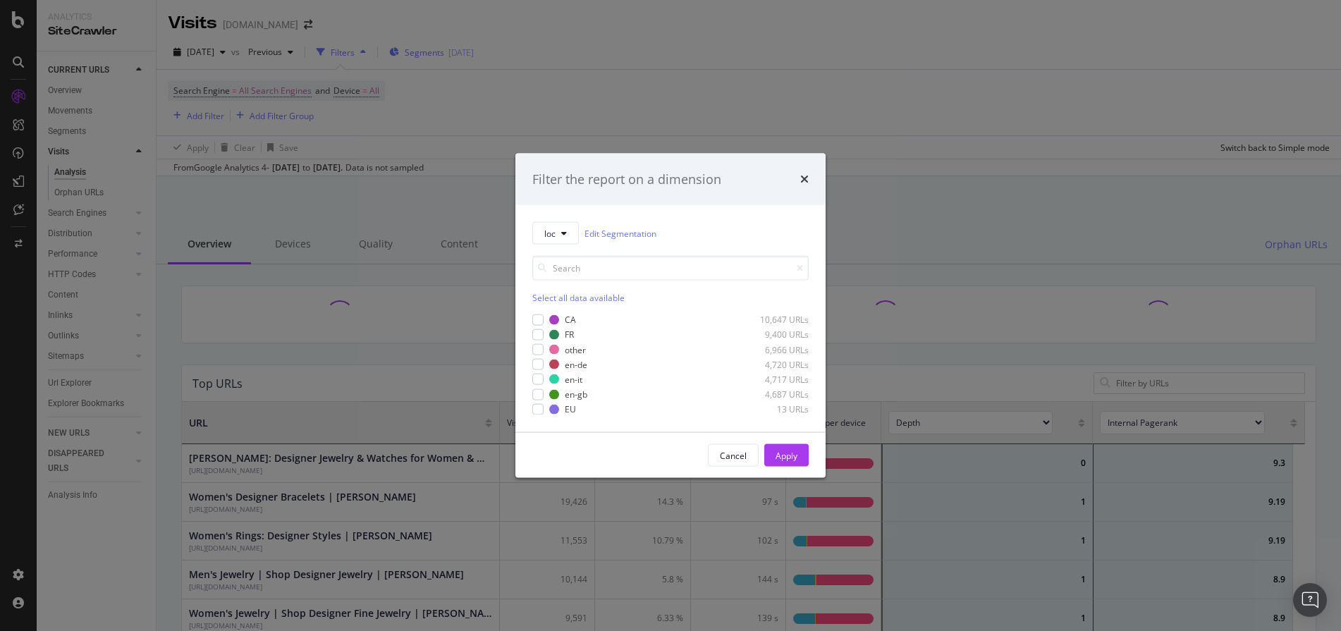
scroll to position [412, 1113]
click at [887, 191] on div "Filter the report on a dimension loc Edit Segmentation Select all data availabl…" at bounding box center [670, 315] width 1341 height 631
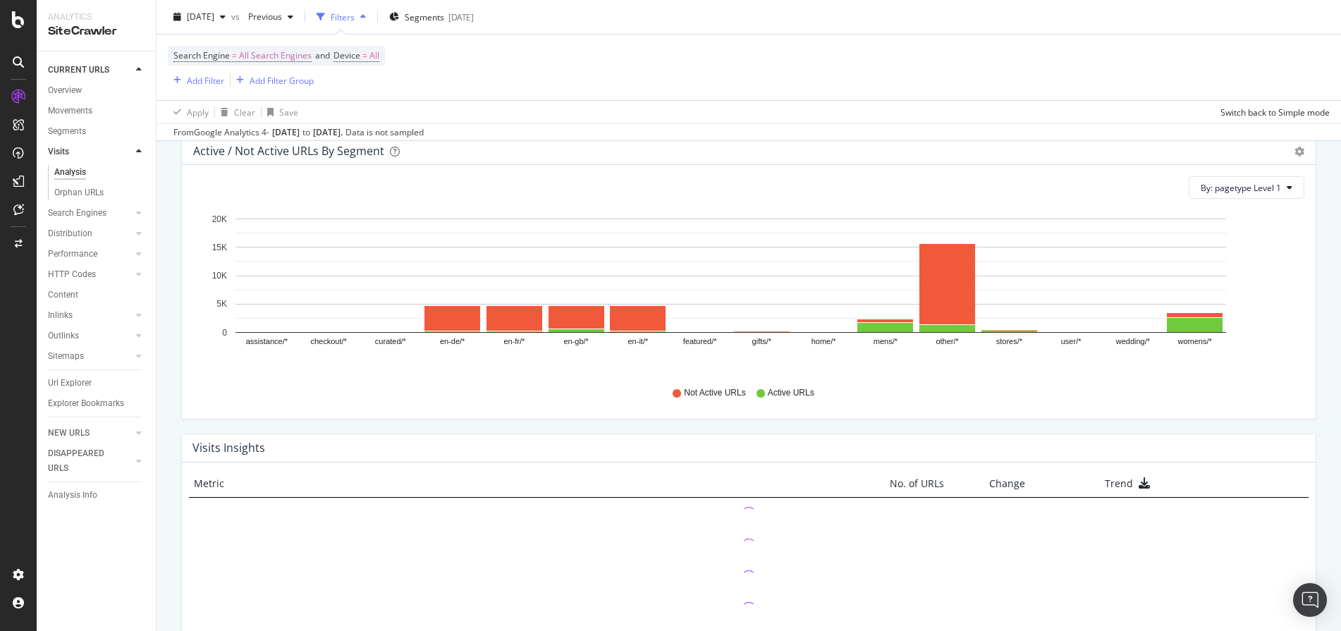
scroll to position [1297, 0]
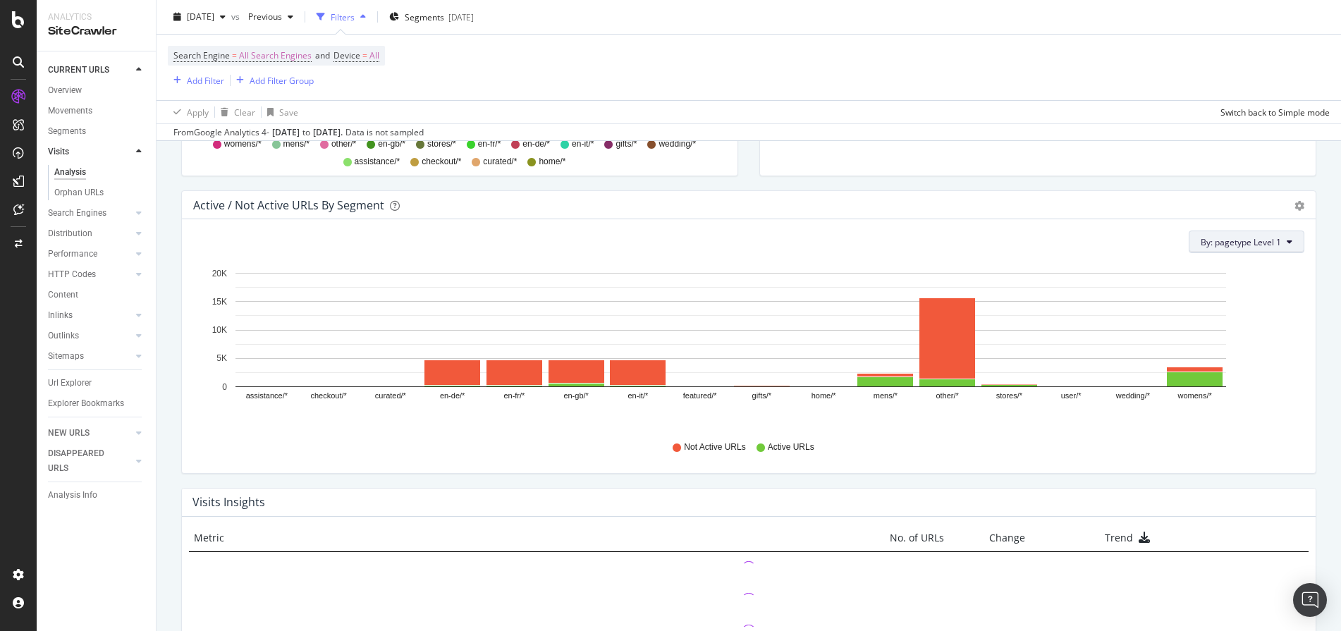
click at [1244, 240] on span "By: pagetype Level 1" at bounding box center [1241, 242] width 80 height 12
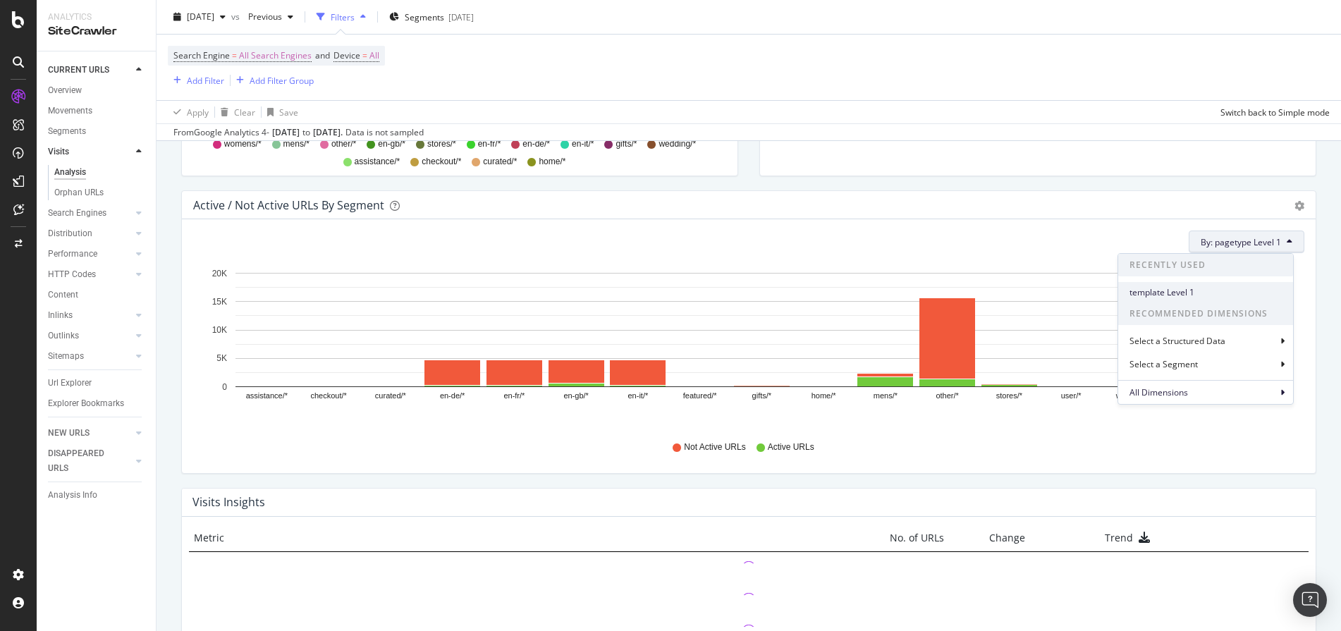
click at [1213, 282] on div "template Level 1" at bounding box center [1205, 292] width 175 height 20
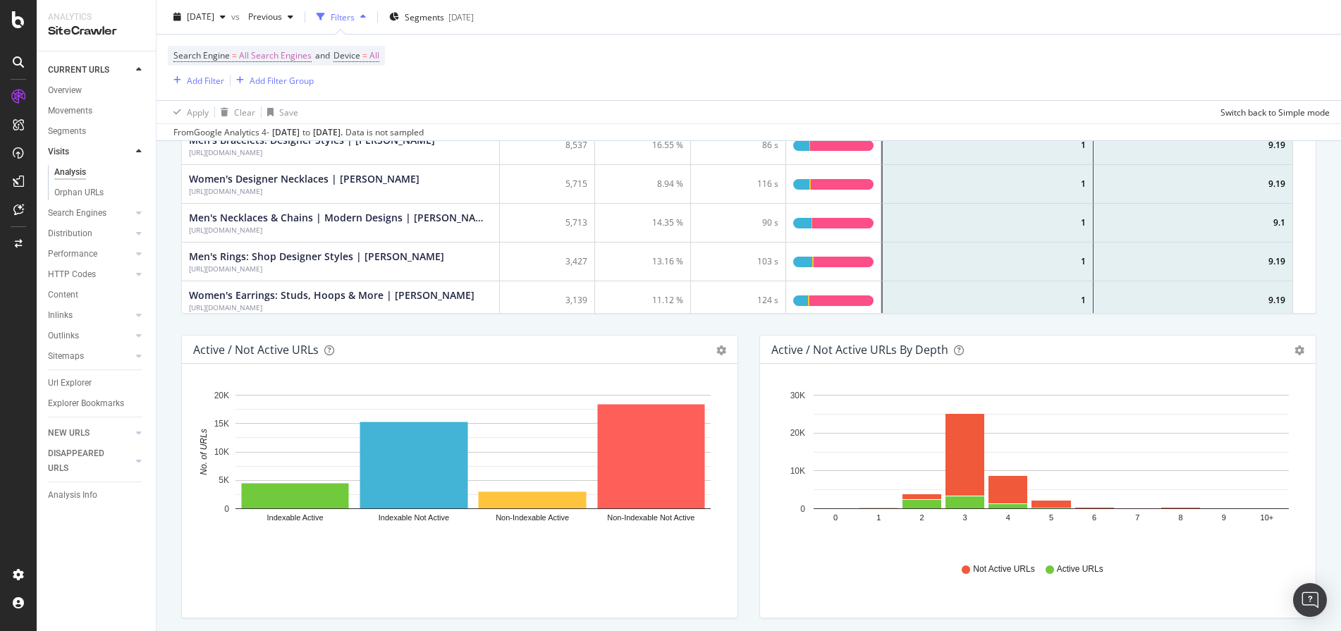
scroll to position [948, 0]
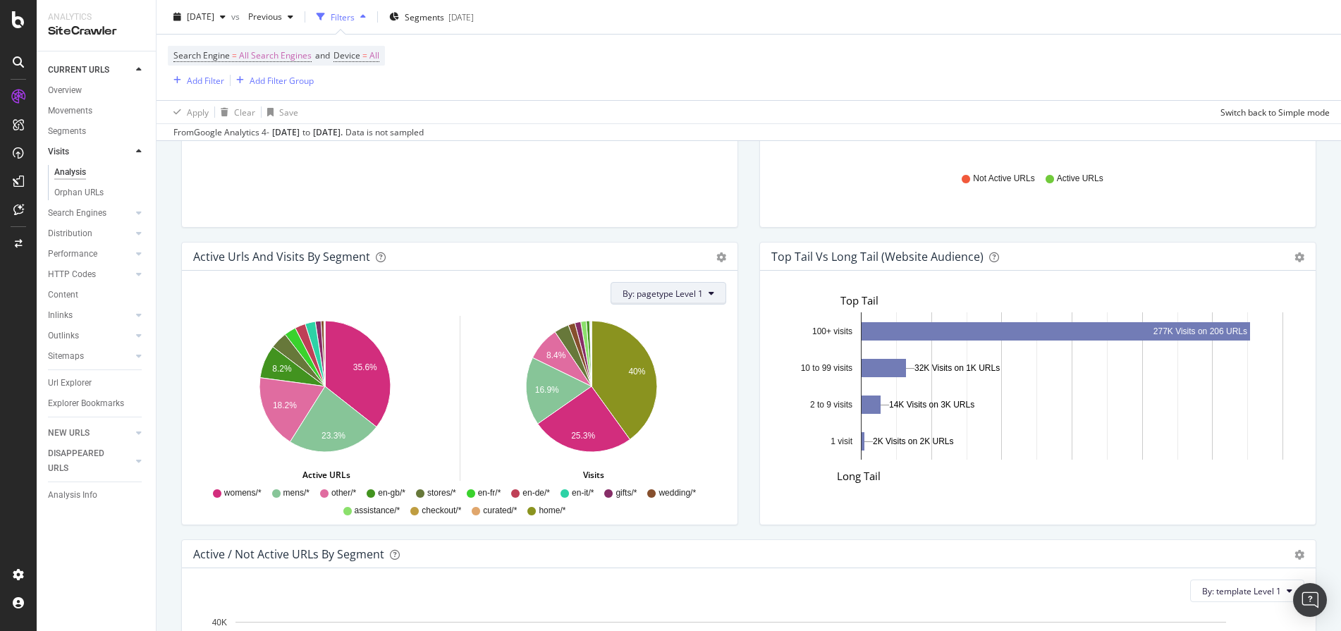
click at [714, 295] on button "By: pagetype Level 1" at bounding box center [669, 293] width 116 height 23
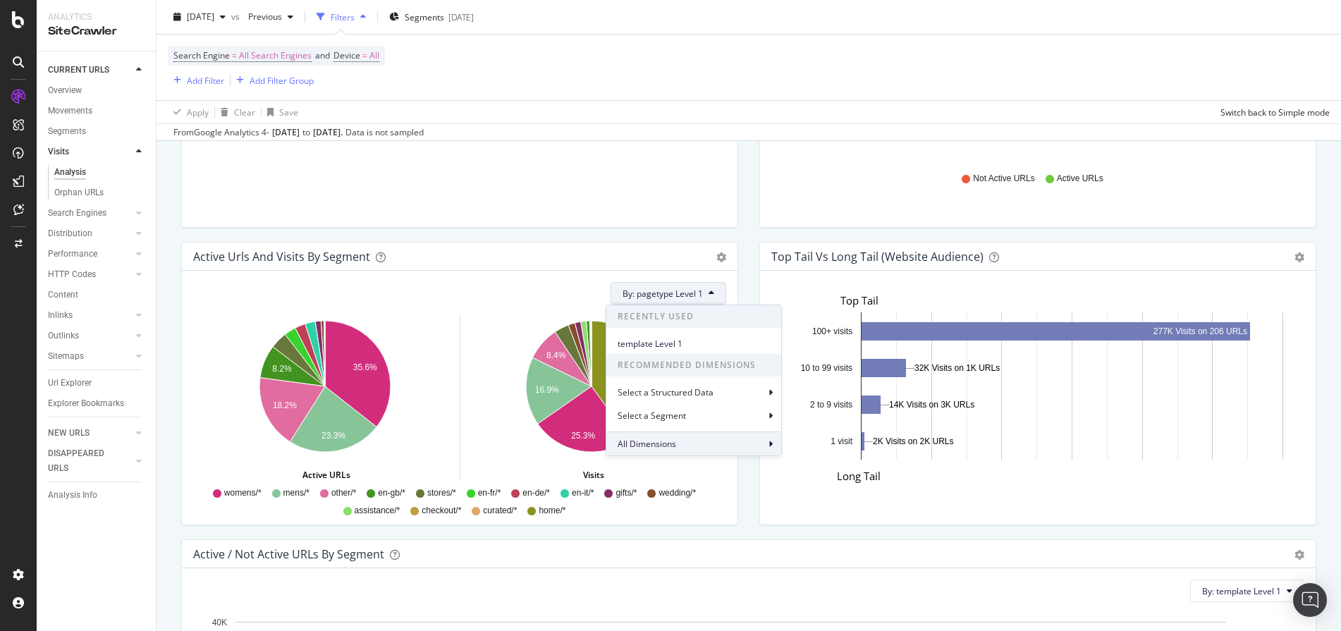
click at [692, 453] on div "All Dimensions" at bounding box center [693, 443] width 175 height 24
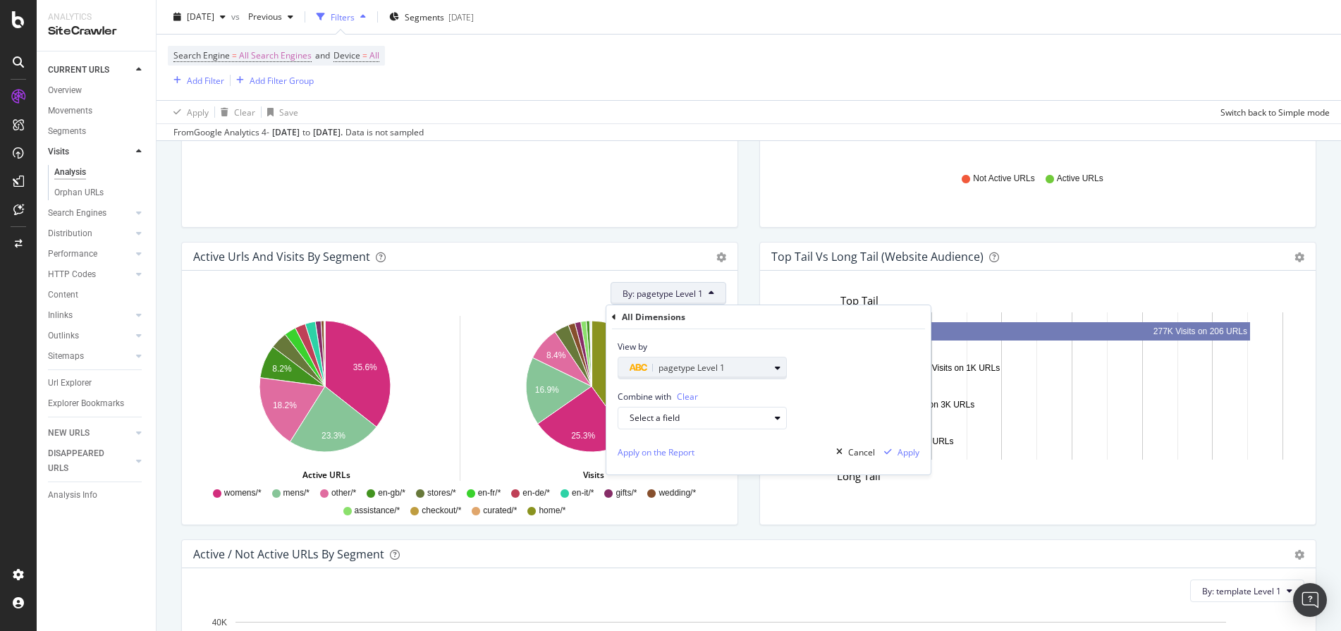
click at [773, 368] on div "button" at bounding box center [777, 368] width 17 height 8
click at [627, 388] on icon at bounding box center [626, 392] width 4 height 8
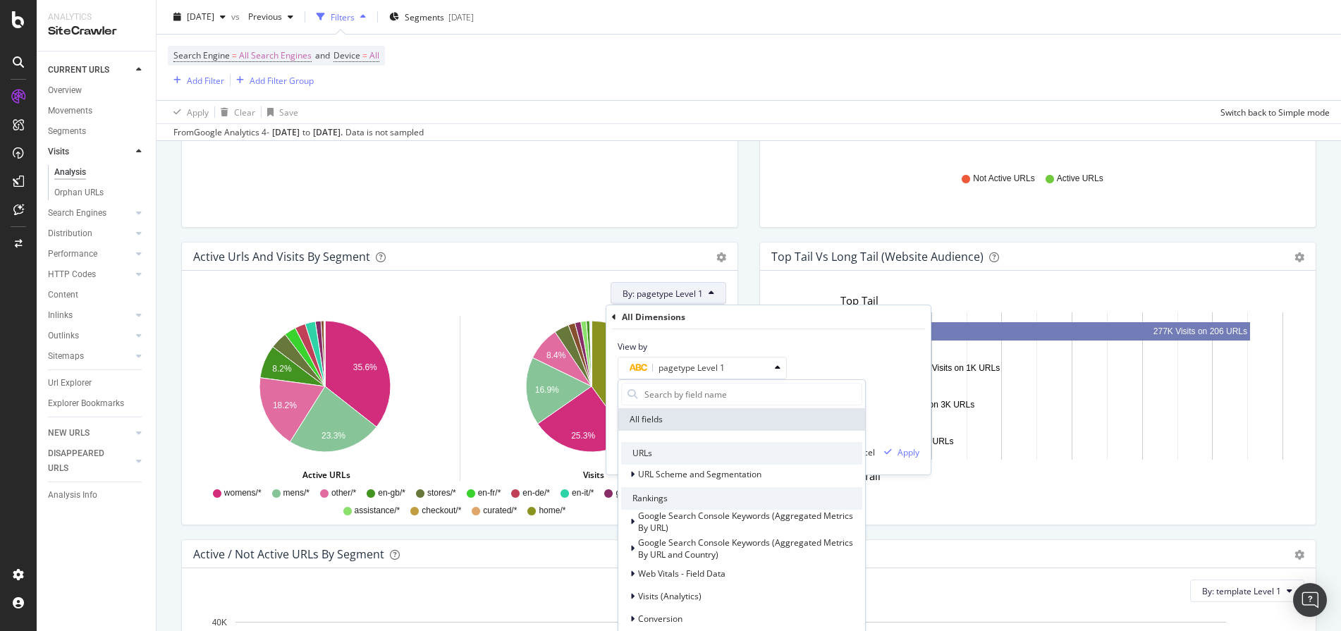
click at [470, 187] on div "Hold CTRL while clicking to filter the report. Indexable Active Indexable Not A…" at bounding box center [460, 100] width 556 height 254
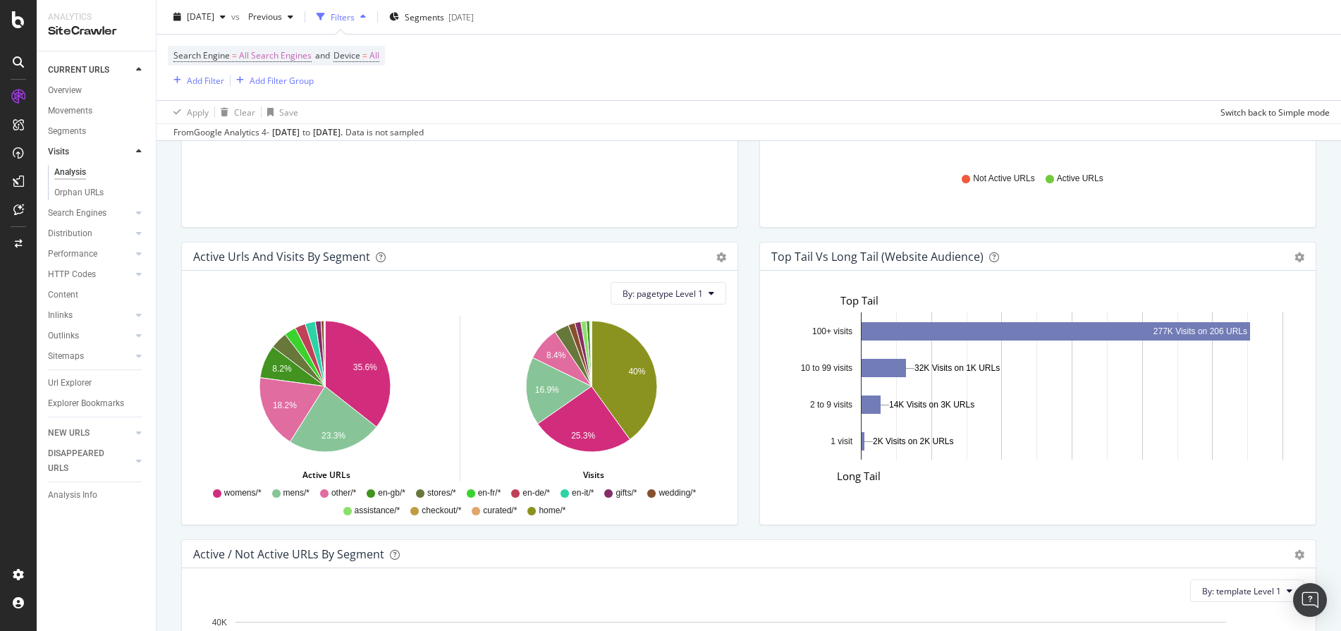
scroll to position [0, 0]
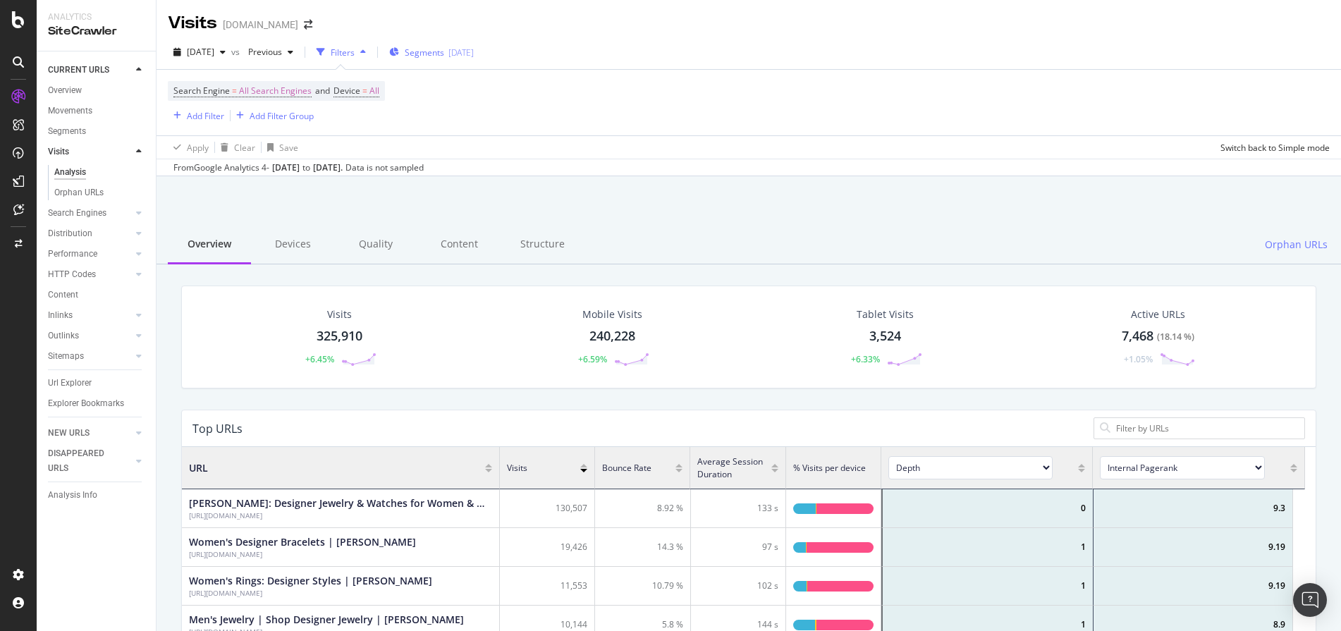
click at [444, 55] on span "Segments" at bounding box center [424, 53] width 39 height 12
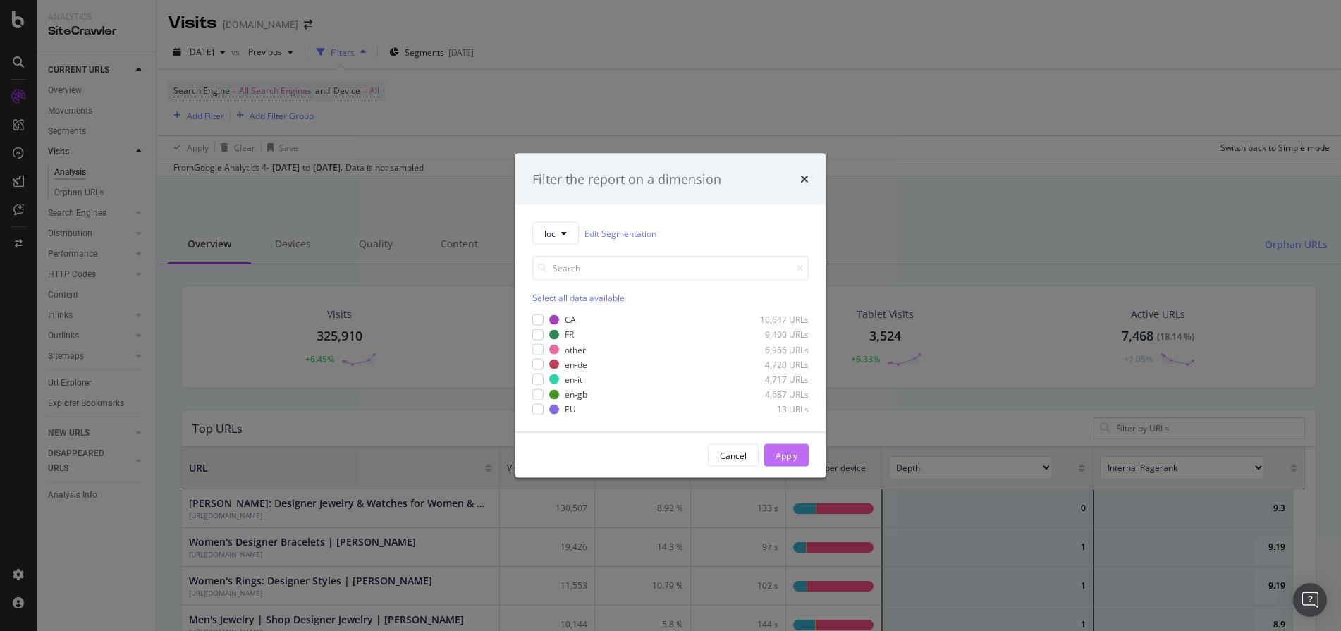
click at [785, 460] on div "Apply" at bounding box center [787, 455] width 22 height 12
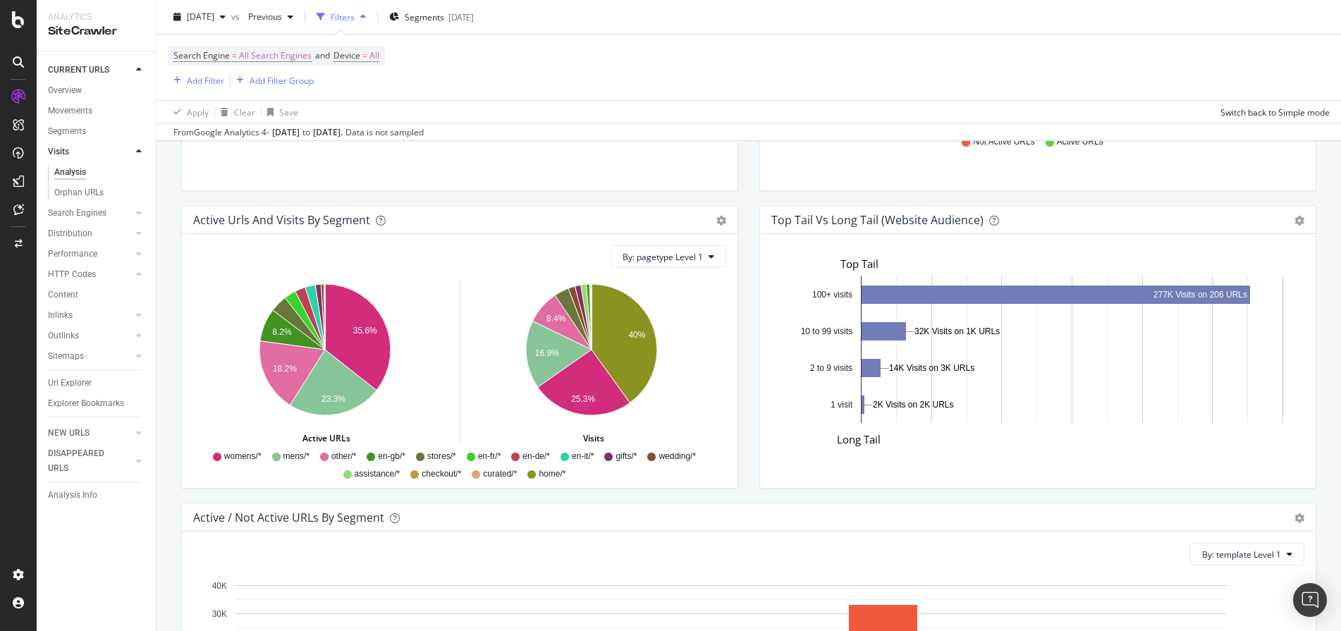
scroll to position [989, 0]
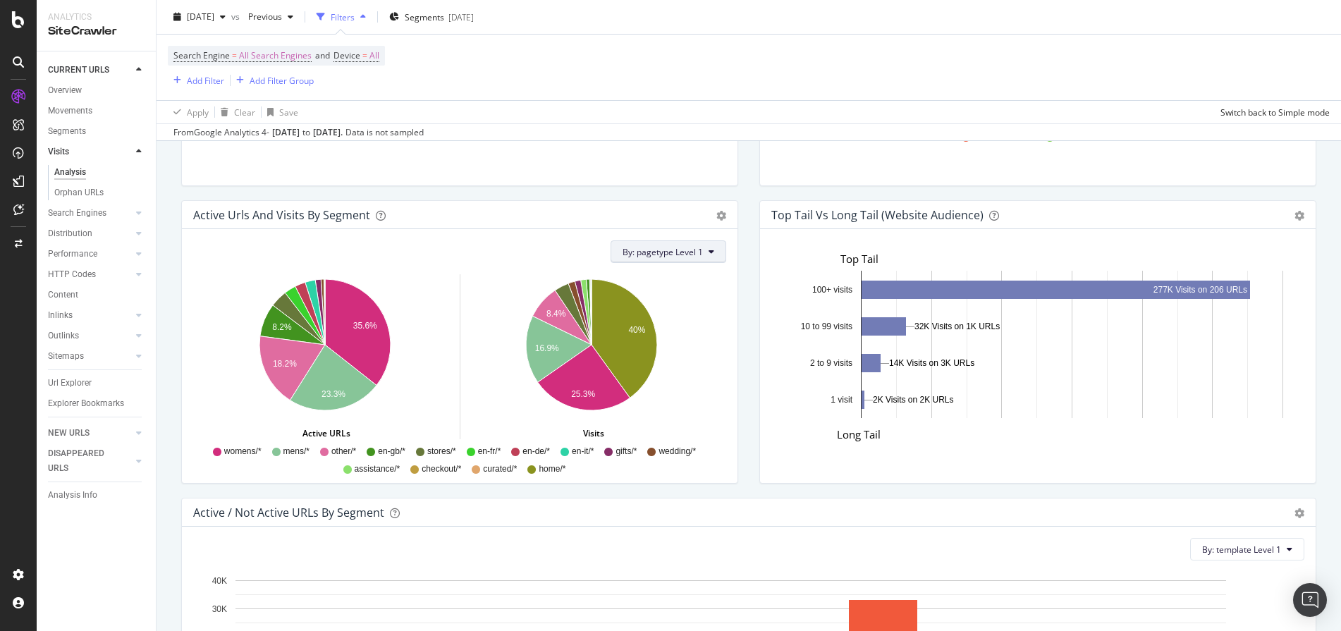
click at [709, 249] on icon at bounding box center [712, 251] width 6 height 8
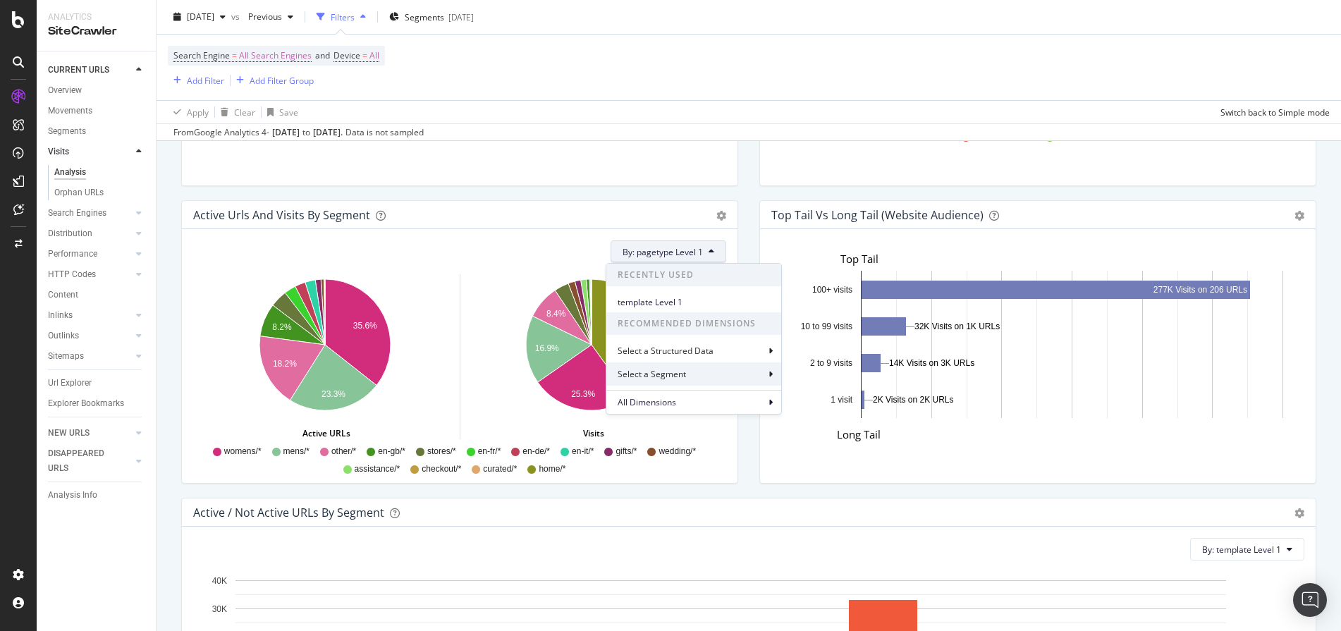
click at [701, 370] on div "Select a Segment" at bounding box center [693, 373] width 175 height 23
click at [711, 355] on div "loc Level" at bounding box center [684, 349] width 123 height 17
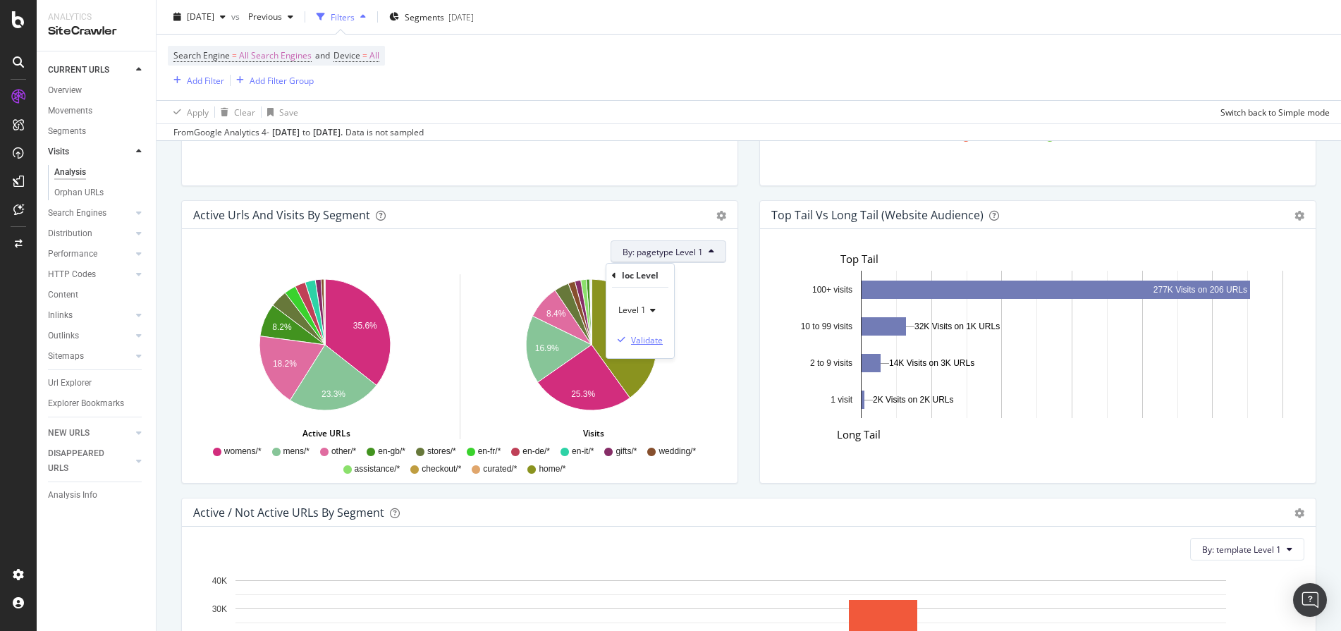
click at [663, 338] on div "Validate" at bounding box center [647, 340] width 32 height 12
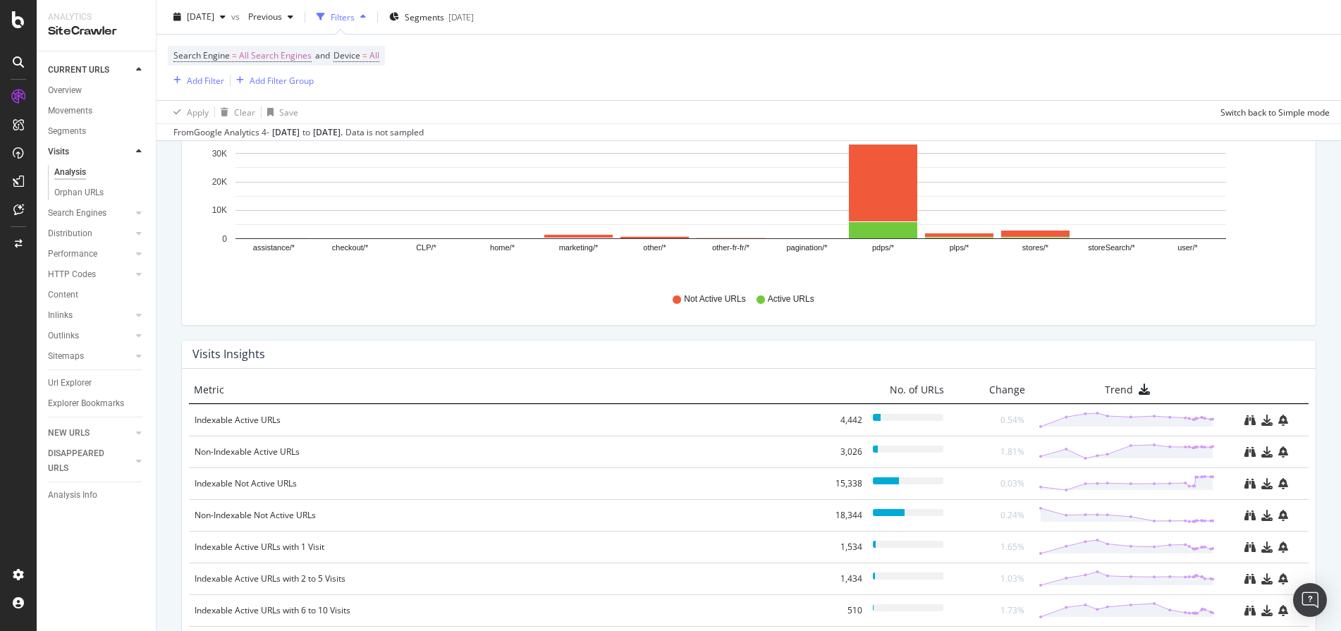
scroll to position [1606, 0]
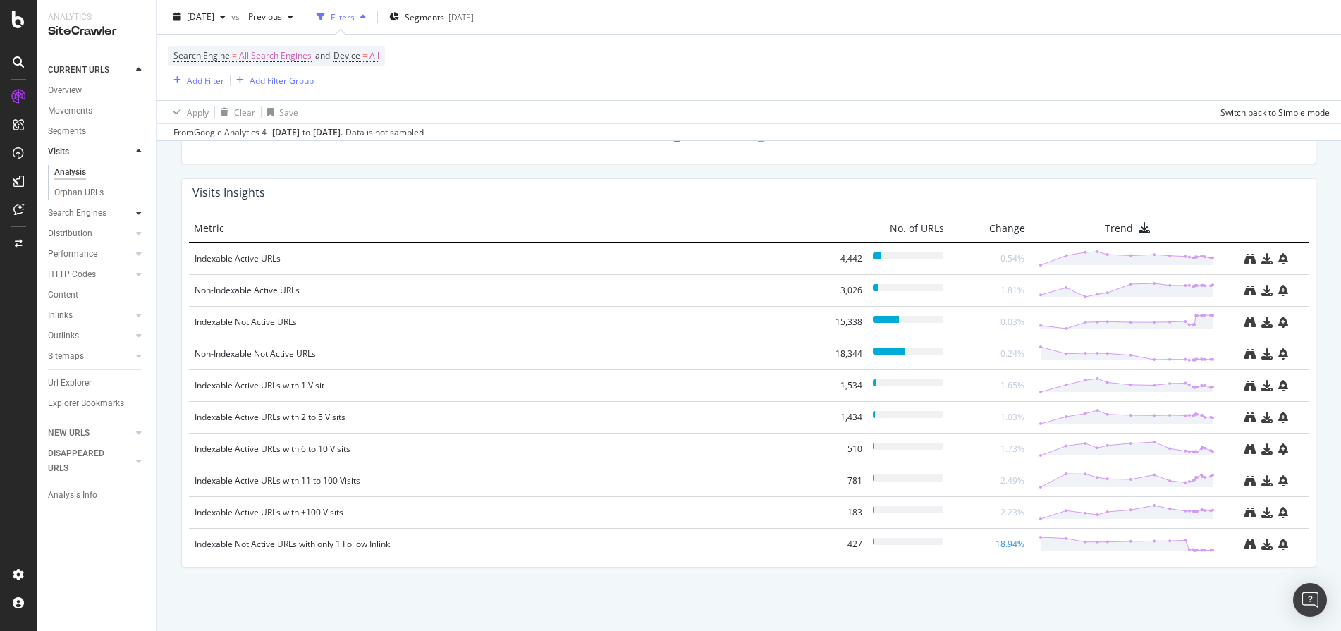
click at [135, 214] on div at bounding box center [139, 213] width 14 height 14
click at [78, 169] on div "Search Engines" at bounding box center [77, 172] width 59 height 15
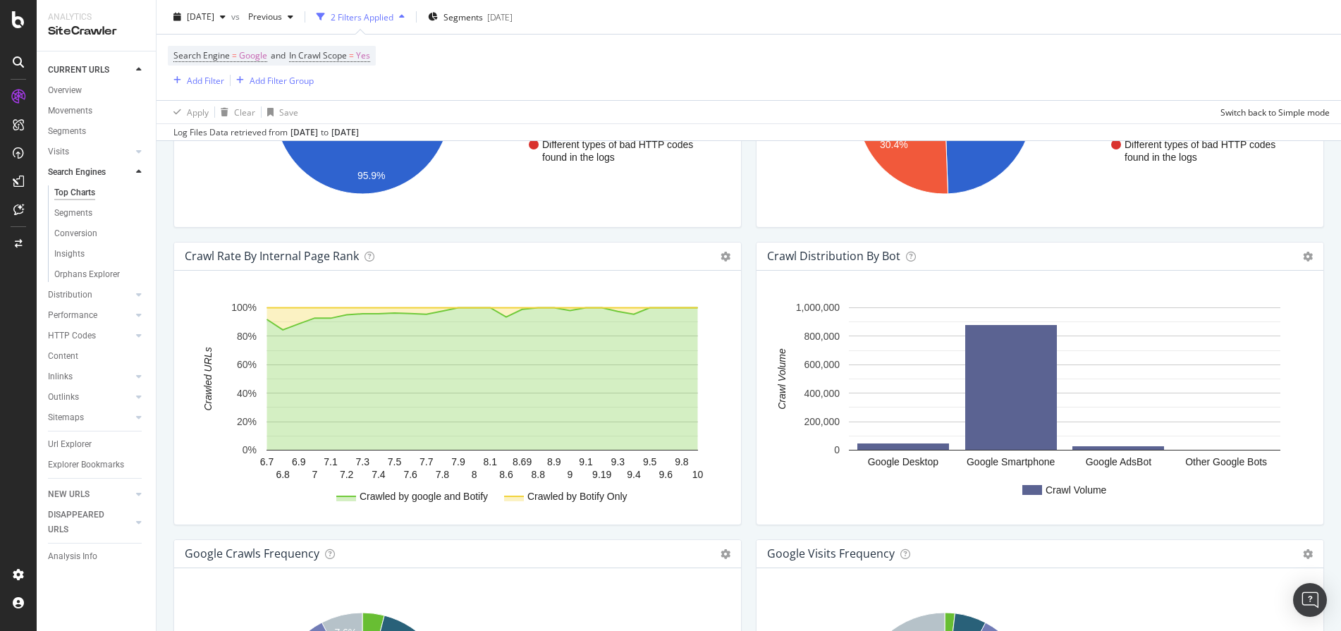
scroll to position [1476, 0]
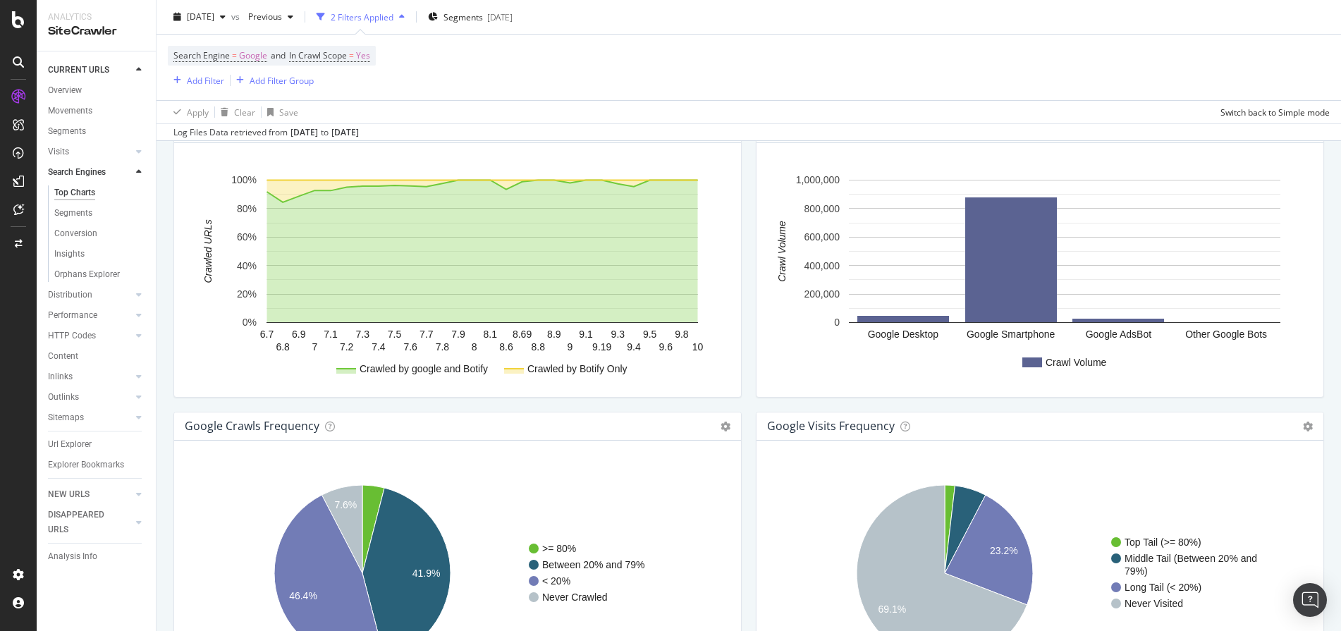
drag, startPoint x: 87, startPoint y: 217, endPoint x: 324, endPoint y: 222, distance: 236.9
click at [87, 217] on div "Segments" at bounding box center [73, 213] width 38 height 15
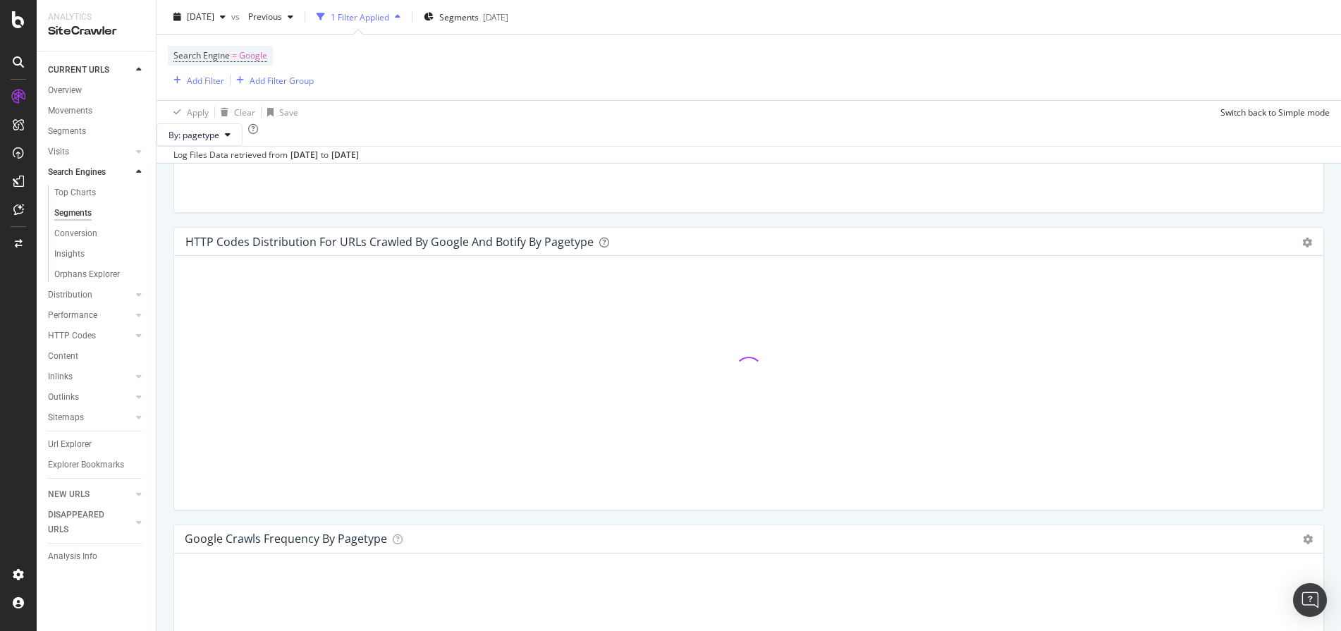
scroll to position [1522, 0]
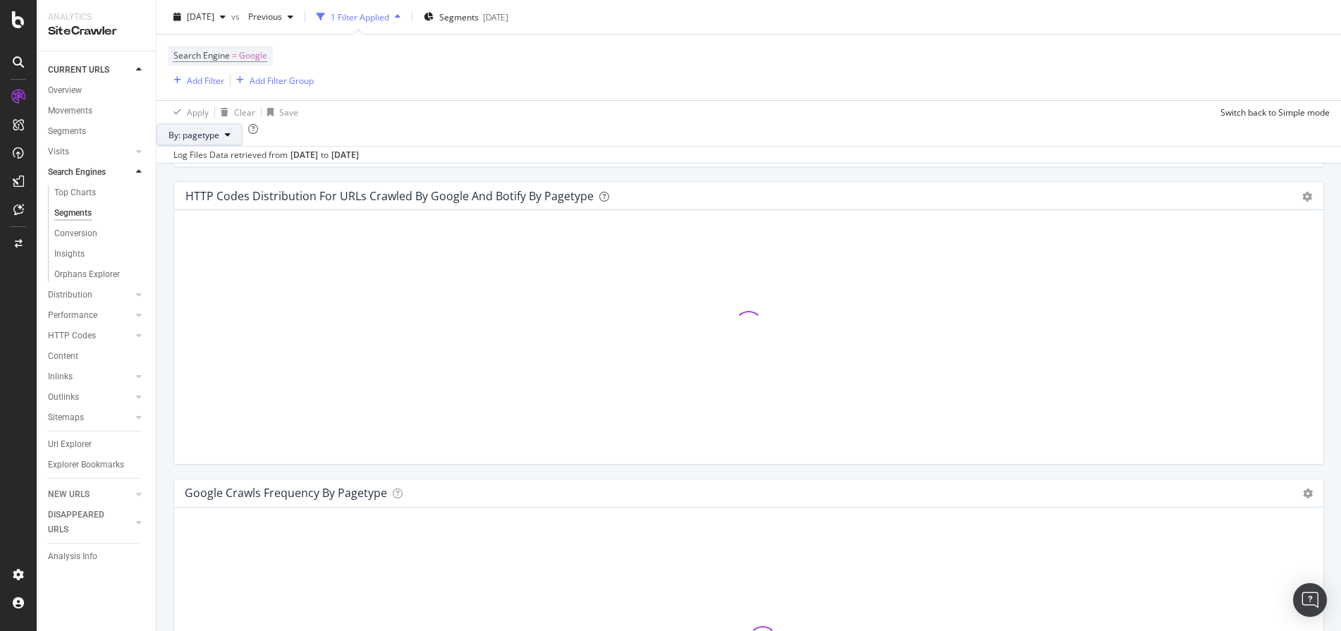
click at [242, 139] on button "By: pagetype" at bounding box center [200, 134] width 86 height 23
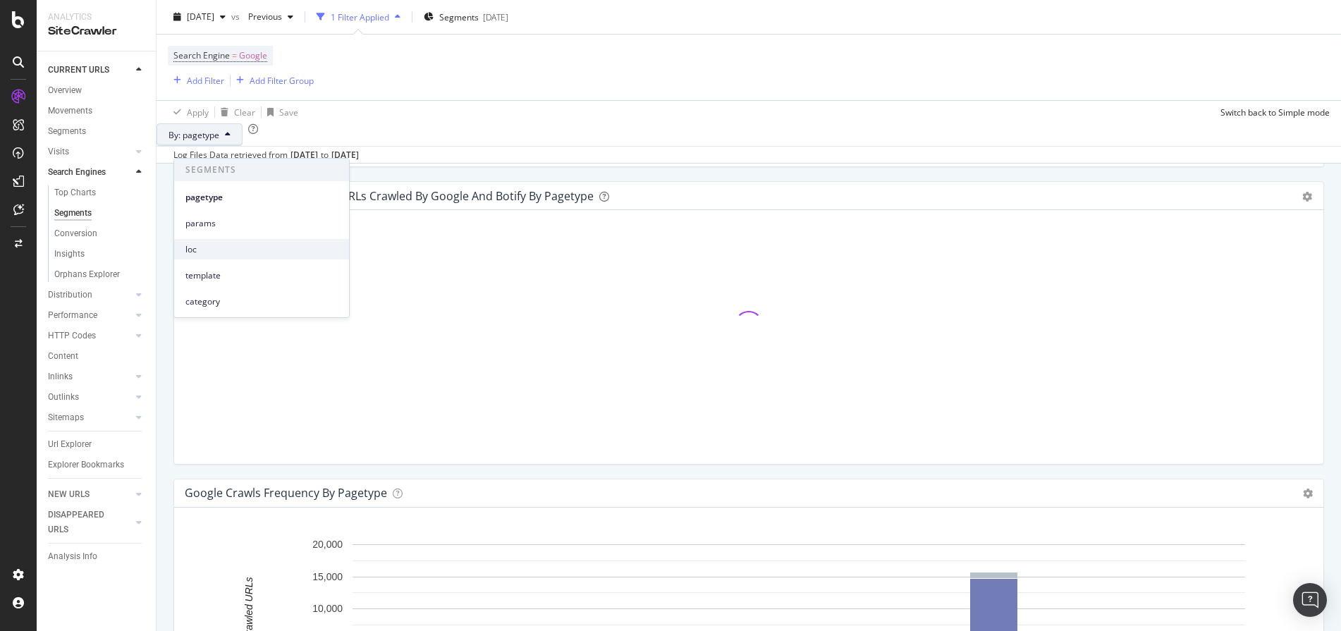
click at [234, 243] on span "loc" at bounding box center [261, 249] width 152 height 13
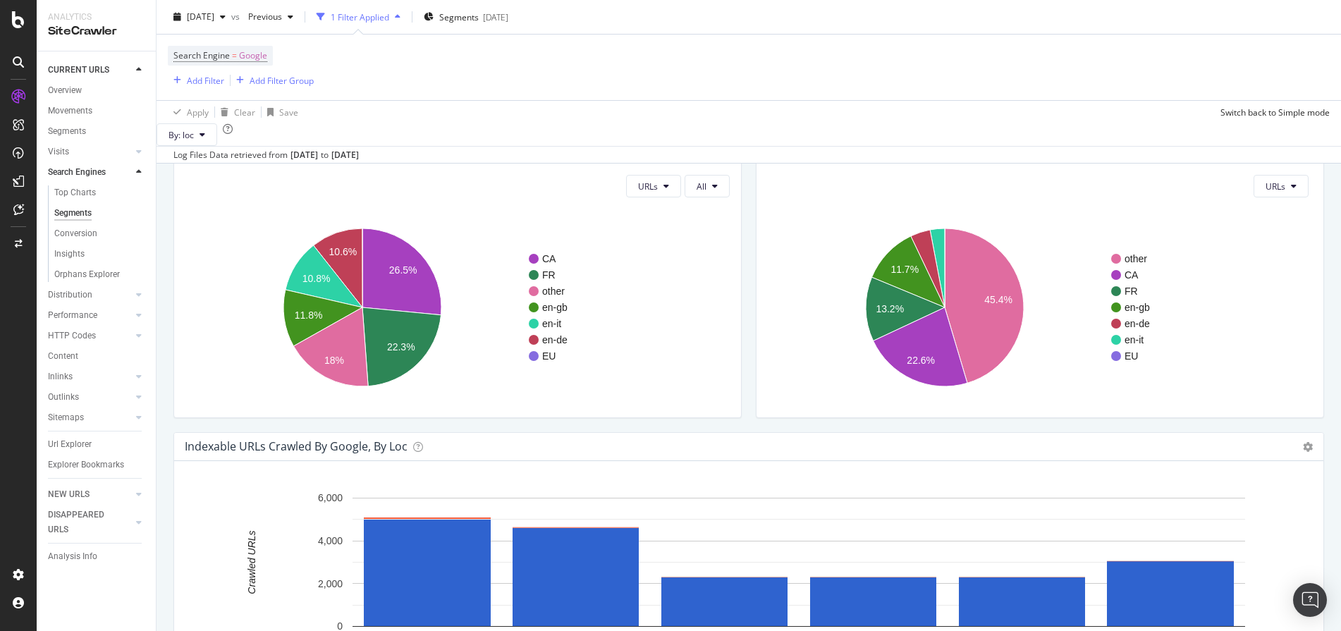
scroll to position [10, 0]
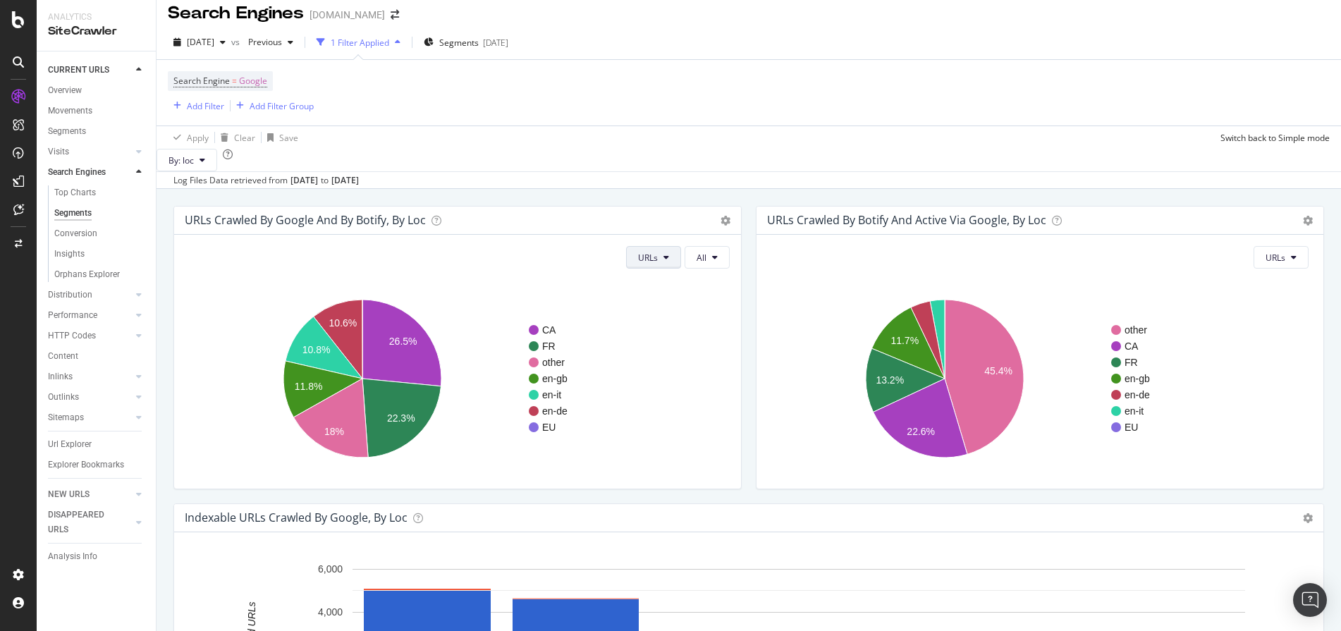
click at [656, 269] on button "URLs" at bounding box center [653, 257] width 55 height 23
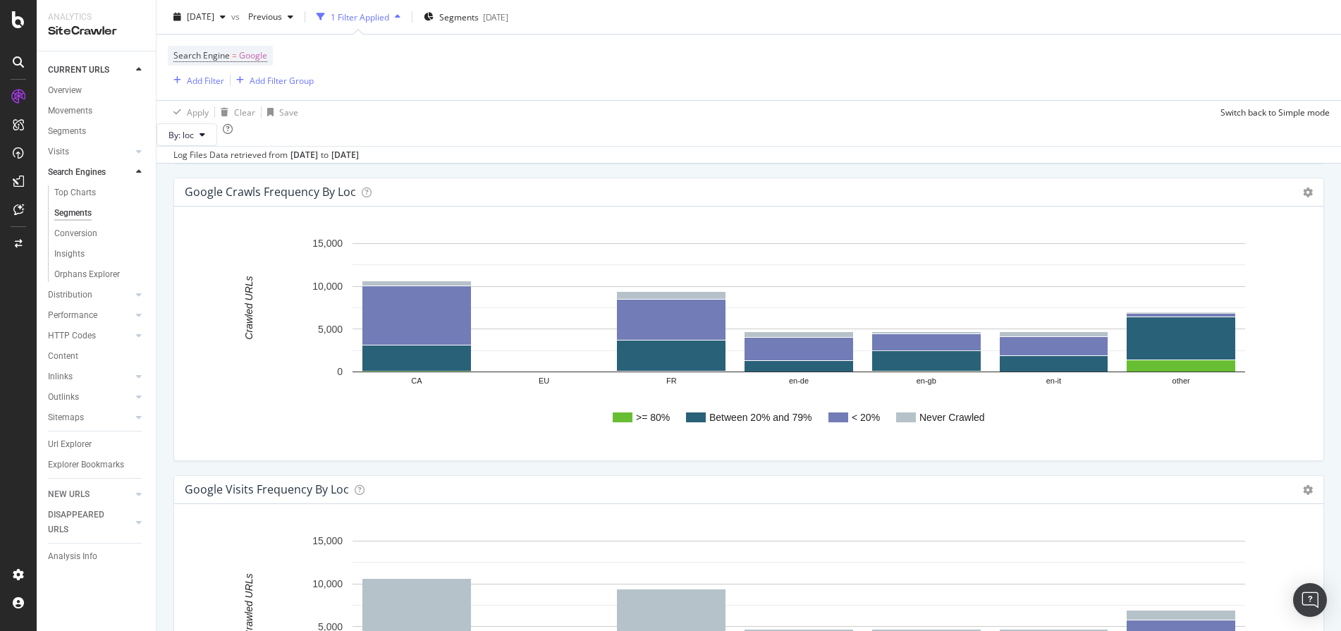
scroll to position [2038, 0]
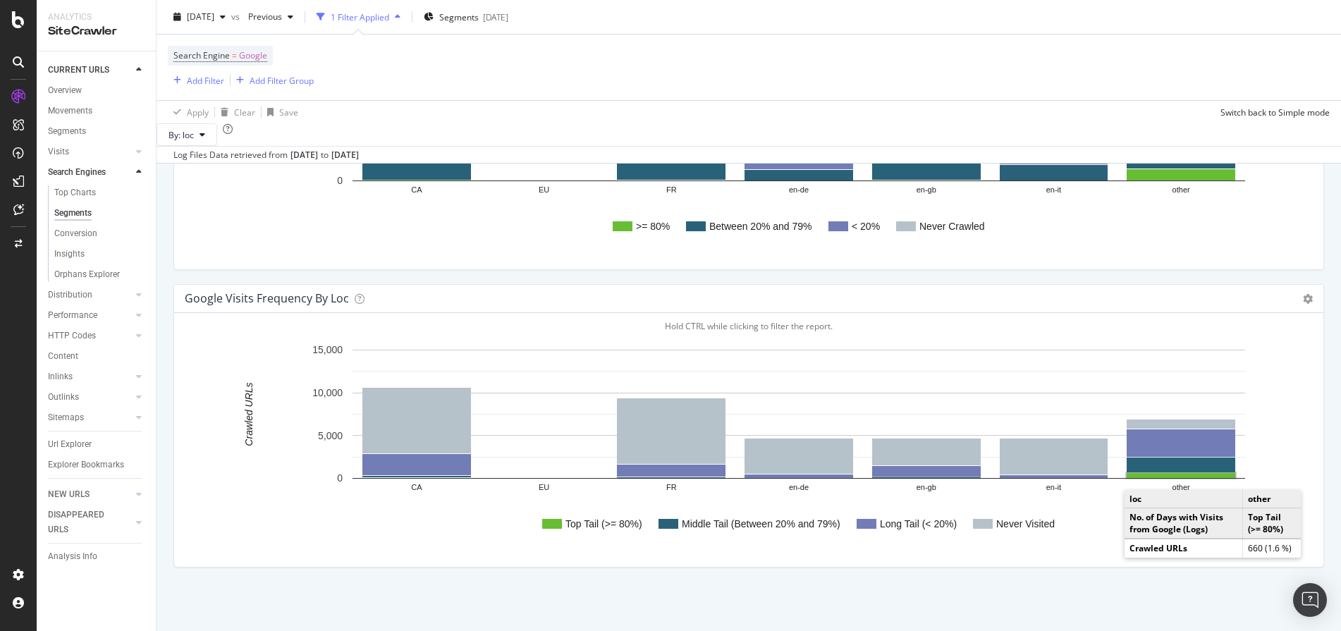
click at [1213, 476] on rect "A chart." at bounding box center [1181, 475] width 109 height 5
